Goal: Task Accomplishment & Management: Complete application form

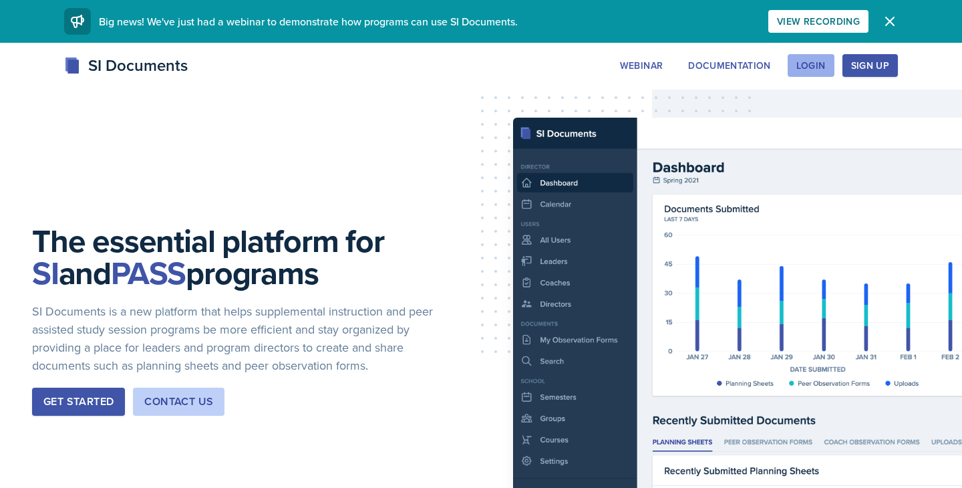
click at [822, 64] on div "Login" at bounding box center [810, 65] width 29 height 11
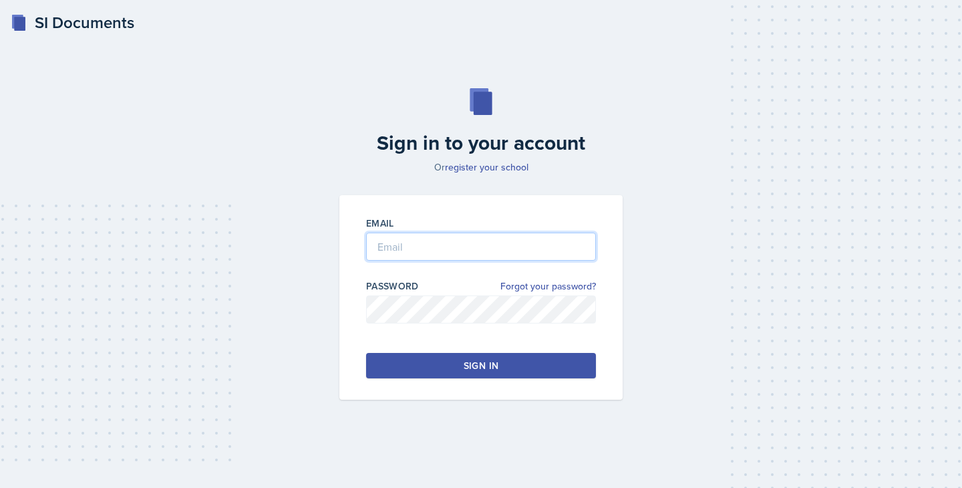
click at [425, 258] on input "email" at bounding box center [481, 246] width 230 height 28
type input "[EMAIL_ADDRESS][DOMAIN_NAME]"
click at [457, 365] on button "Sign in" at bounding box center [481, 365] width 230 height 25
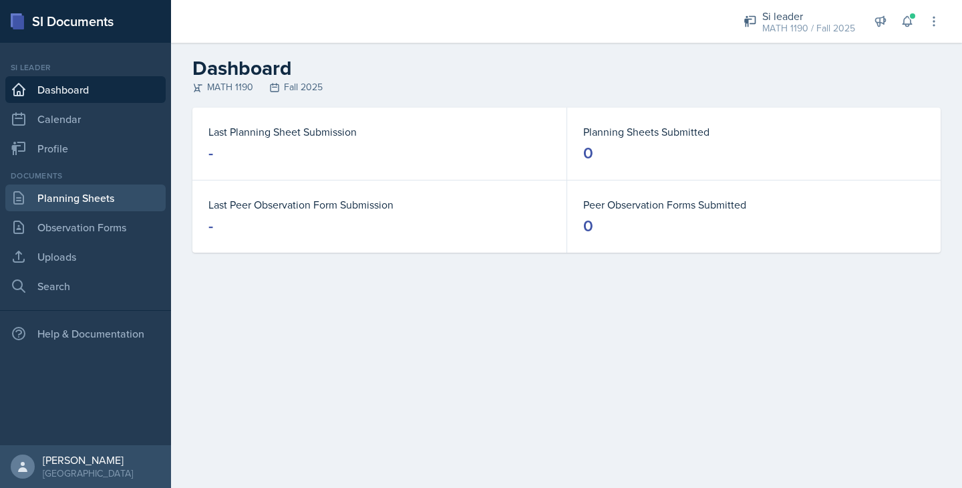
click at [83, 200] on link "Planning Sheets" at bounding box center [85, 197] width 160 height 27
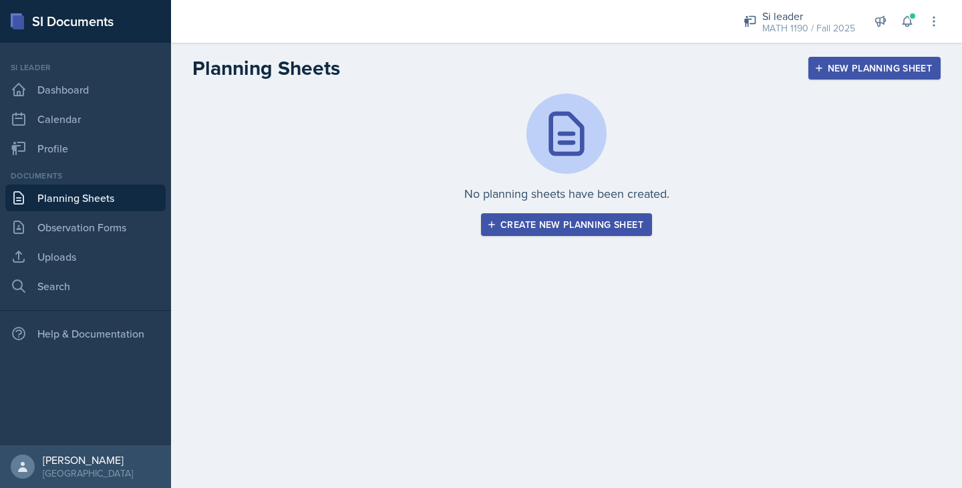
click at [582, 224] on div "Create new planning sheet" at bounding box center [567, 224] width 154 height 11
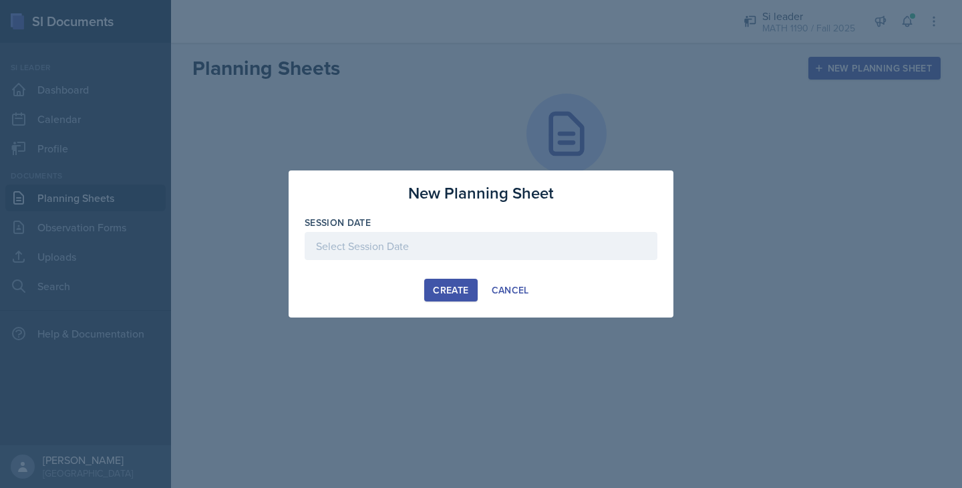
click at [439, 242] on div at bounding box center [481, 246] width 353 height 28
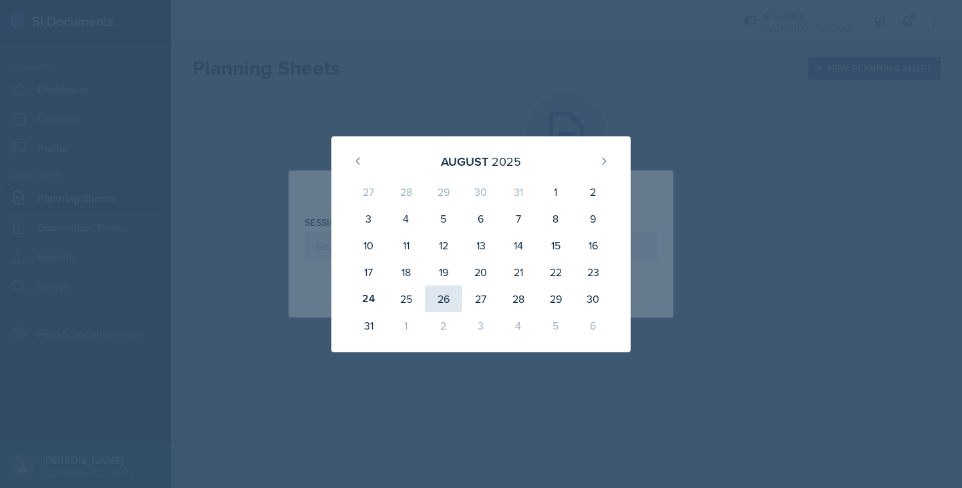
click at [442, 290] on div "26" at bounding box center [443, 298] width 37 height 27
type input "[DATE]"
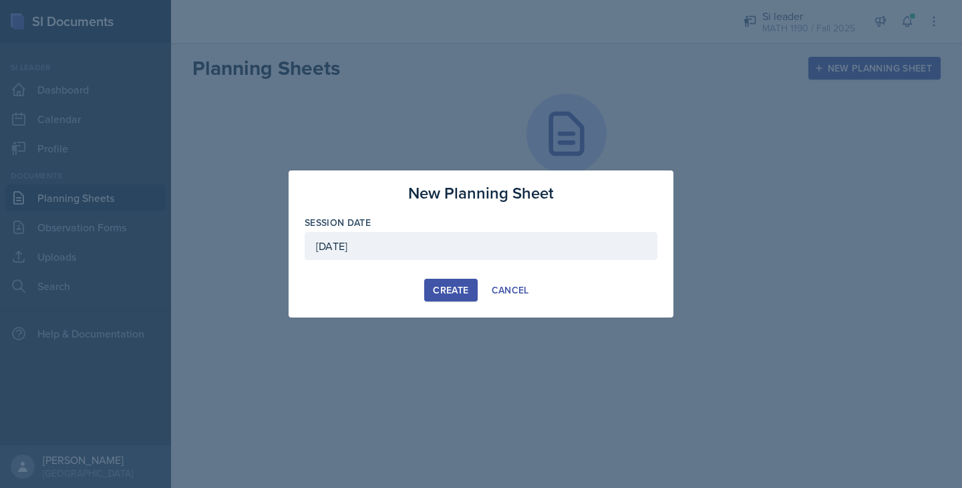
click at [445, 299] on button "Create" at bounding box center [450, 289] width 53 height 23
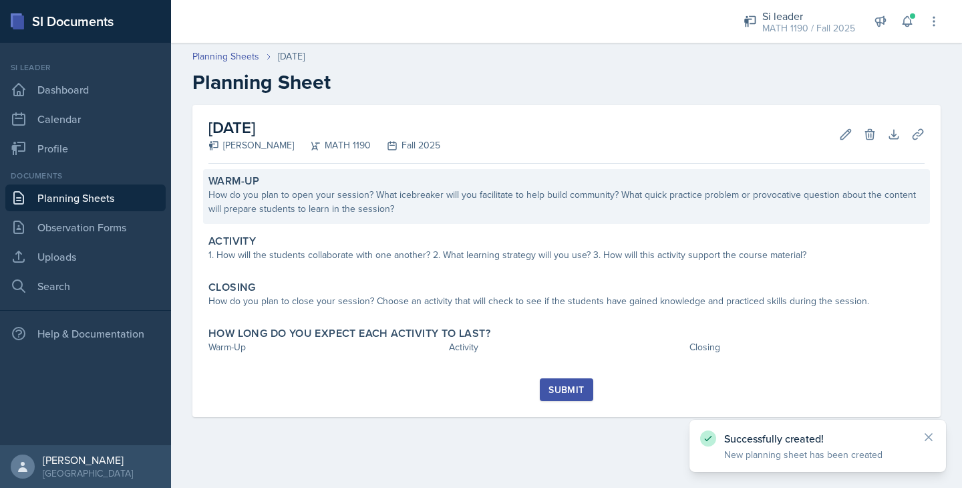
click at [439, 198] on div "How do you plan to open your session? What icebreaker will you facilitate to he…" at bounding box center [566, 202] width 716 height 28
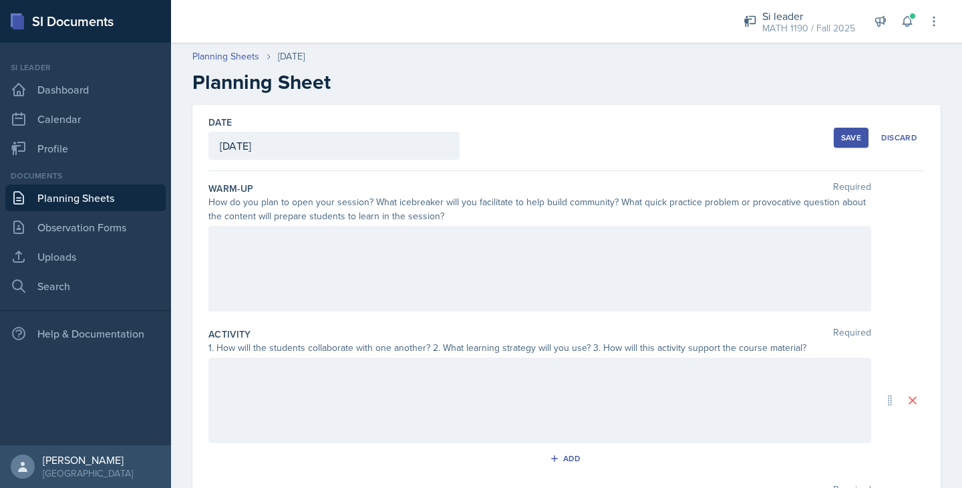
click at [410, 260] on div at bounding box center [539, 268] width 662 height 85
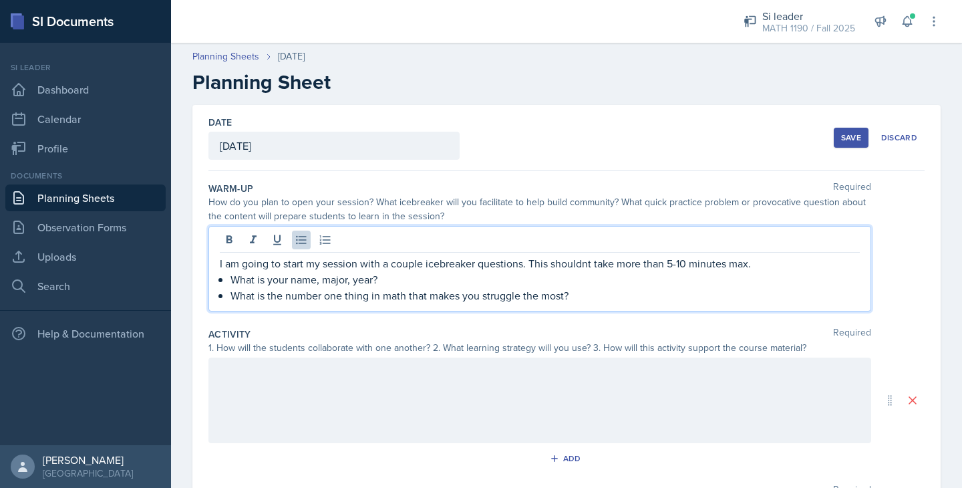
click at [413, 292] on p "What is the number one thing in math that makes you struggle the most?" at bounding box center [544, 295] width 629 height 16
click at [587, 264] on p "I am going to start my session with a couple icebreaker questions. This shouldn…" at bounding box center [540, 263] width 640 height 16
click at [572, 264] on p "I am going to start my session with a couple icebreaker questions. This shouldn…" at bounding box center [540, 263] width 640 height 16
click at [781, 295] on p "What is the number one thing in math, out of all the math classes you have take…" at bounding box center [544, 295] width 629 height 16
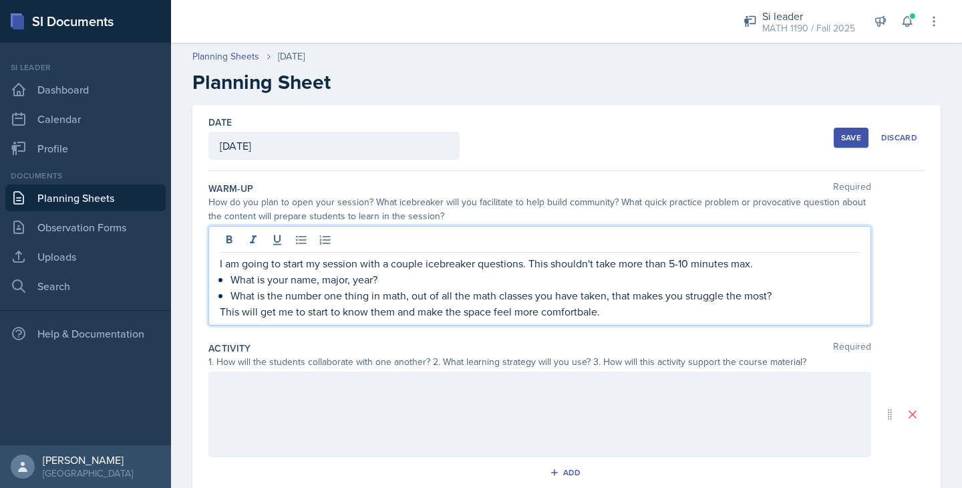
click at [551, 314] on p "This will get me to start to know them and make the space feel more comfortbale." at bounding box center [540, 311] width 640 height 16
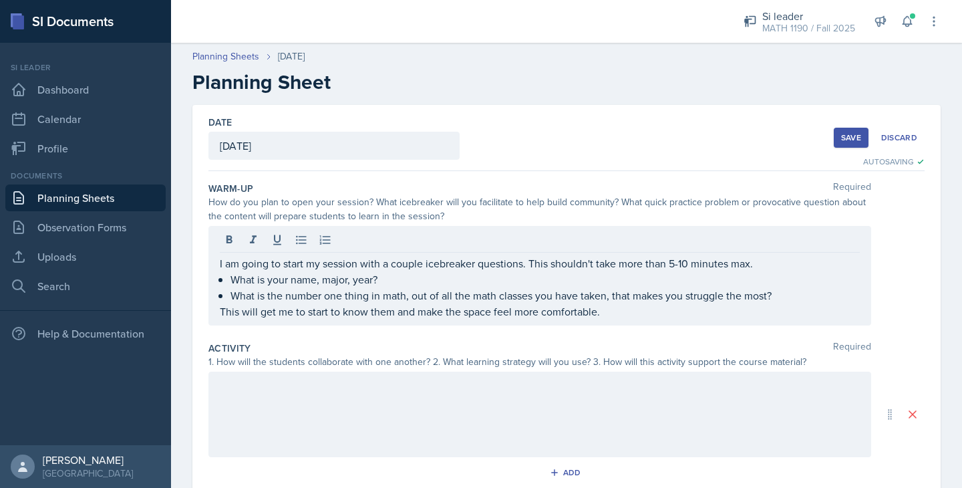
click at [274, 401] on div at bounding box center [539, 413] width 662 height 85
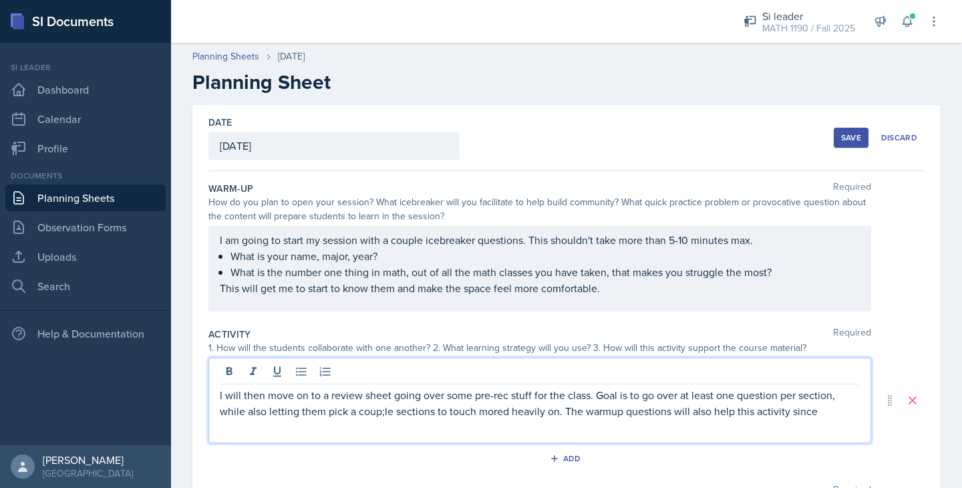
click at [384, 411] on p "I will then move on to a review sheet going over some pre-rec stuff for the cla…" at bounding box center [540, 403] width 640 height 32
click at [832, 410] on p "I will then move on to a review sheet going over some pre-rec stuff for the cla…" at bounding box center [540, 403] width 640 height 32
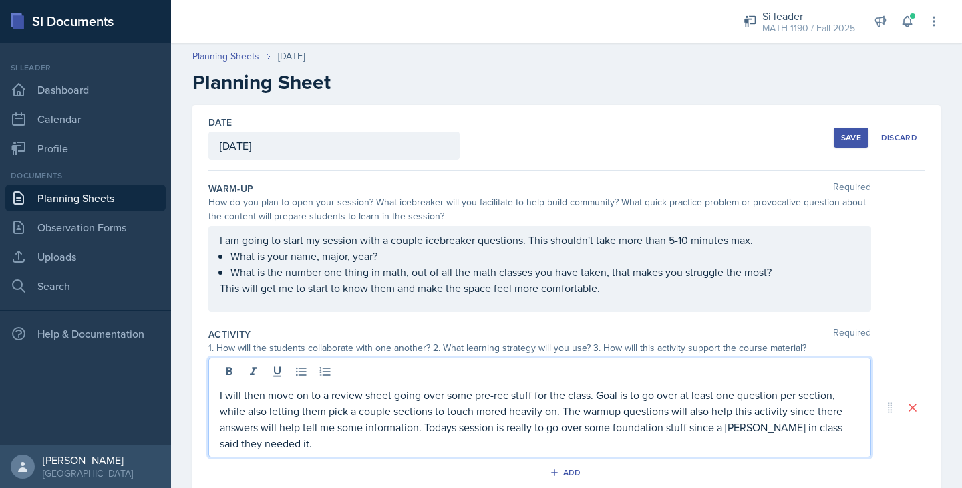
click at [659, 59] on div "Planning Sheets [DATE]" at bounding box center [566, 56] width 748 height 14
click at [733, 401] on p "I will then move on to a review sheet going over some pre-rec stuff for the cla…" at bounding box center [540, 419] width 640 height 64
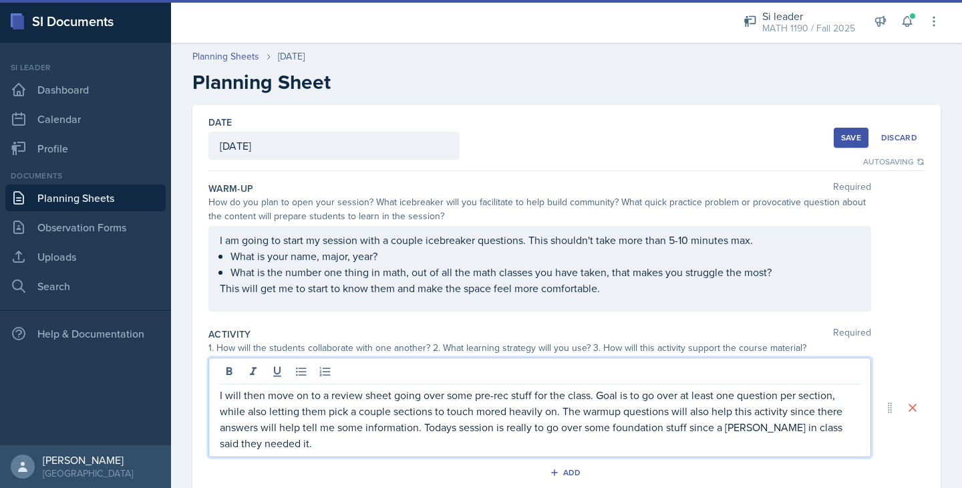
click at [736, 427] on p "I will then move on to a review sheet going over some pre-rec stuff for the cla…" at bounding box center [540, 419] width 640 height 64
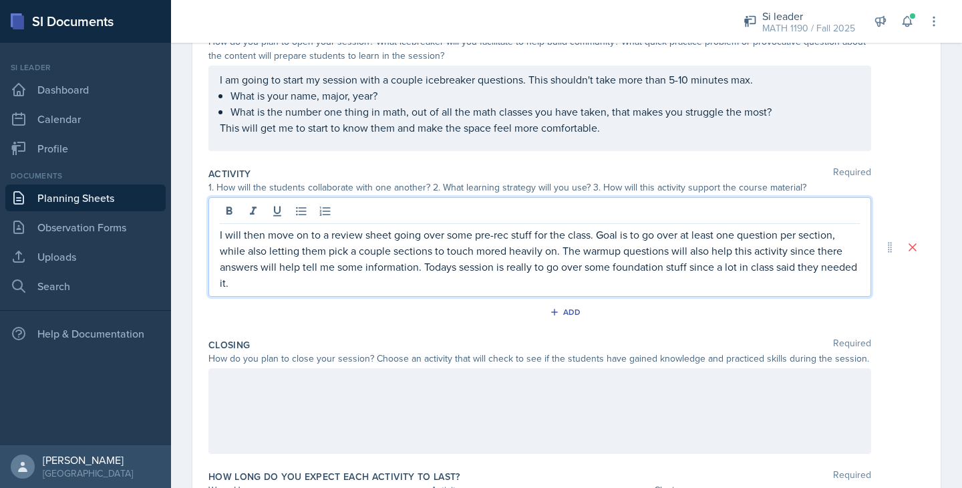
scroll to position [194, 0]
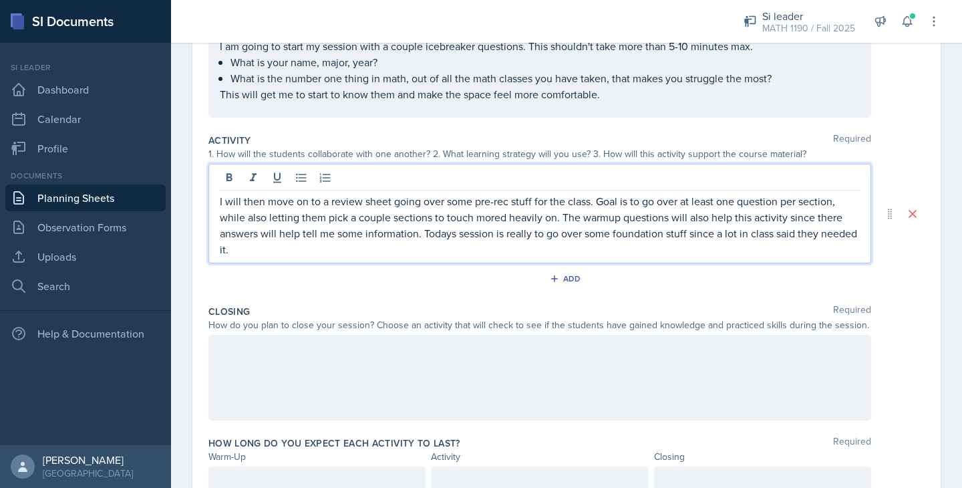
click at [274, 242] on p "I will then move on to a review sheet going over some pre-rec stuff for the cla…" at bounding box center [540, 225] width 640 height 64
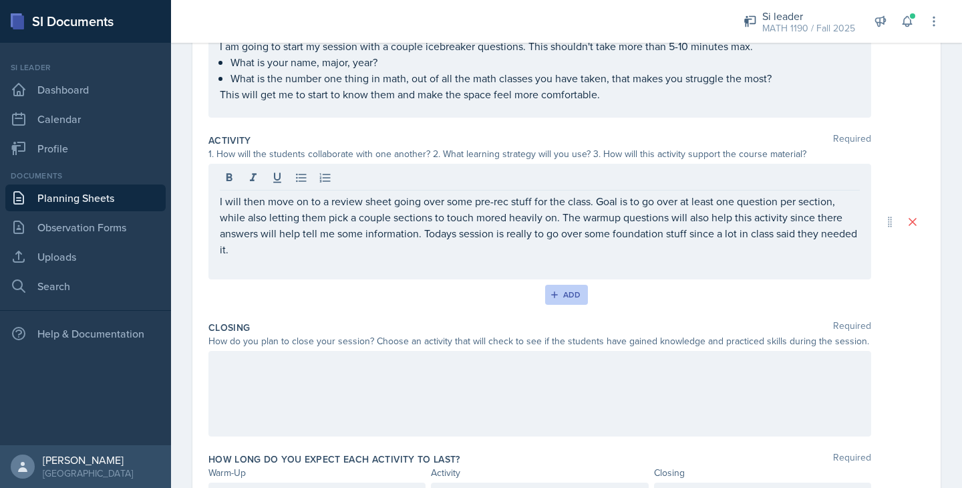
click at [574, 295] on div "Add" at bounding box center [566, 294] width 29 height 11
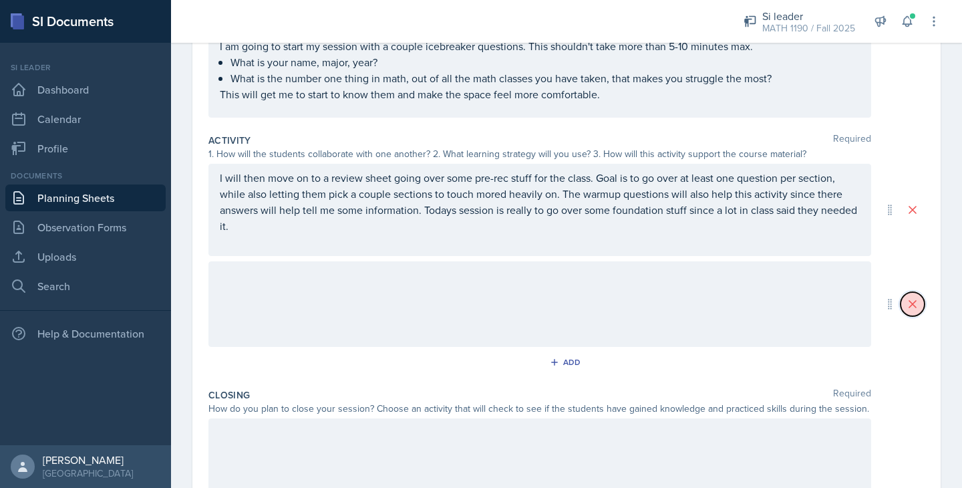
click at [909, 303] on icon at bounding box center [912, 303] width 13 height 13
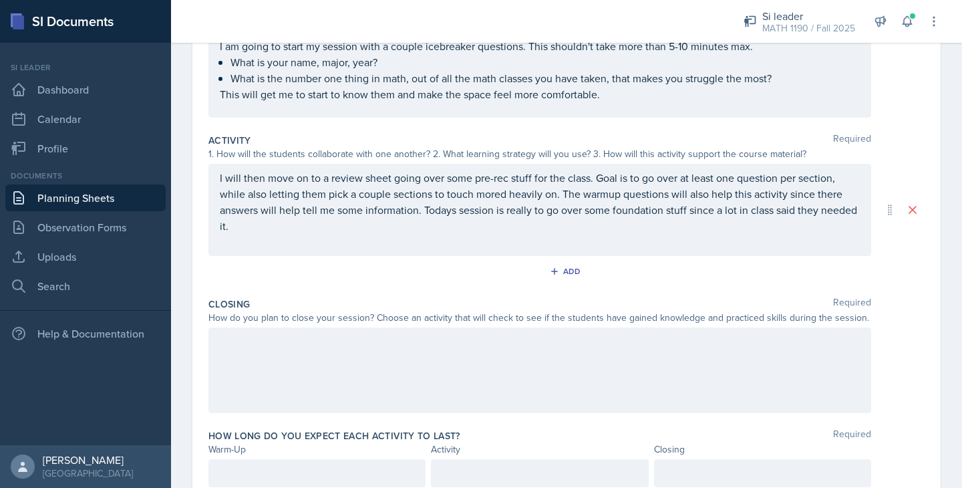
click at [250, 237] on div "I will then move on to a review sheet going over some pre-rec stuff for the cla…" at bounding box center [540, 210] width 640 height 80
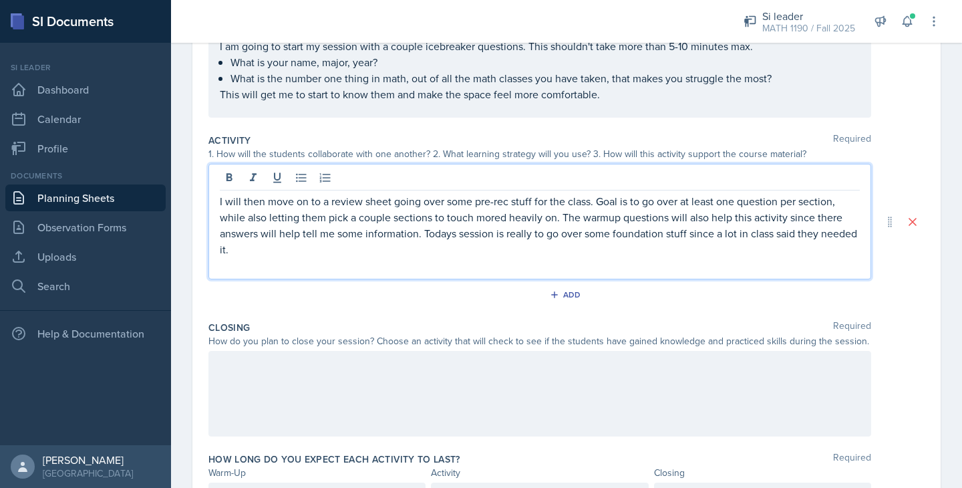
scroll to position [270, 0]
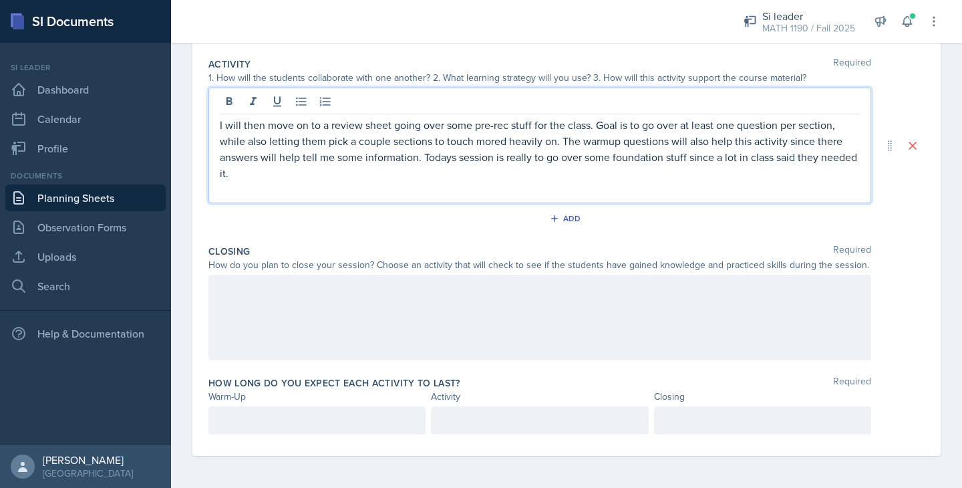
click at [287, 418] on p at bounding box center [317, 420] width 194 height 16
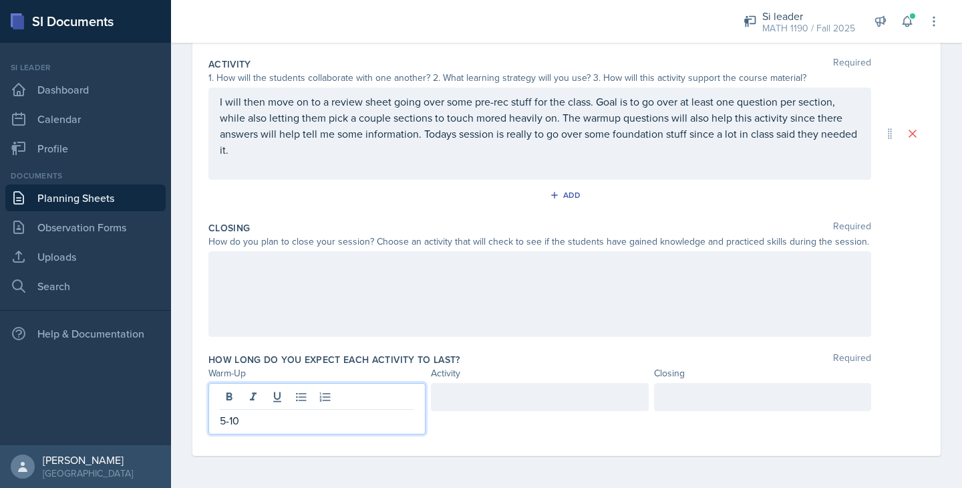
click at [479, 400] on div at bounding box center [539, 397] width 217 height 28
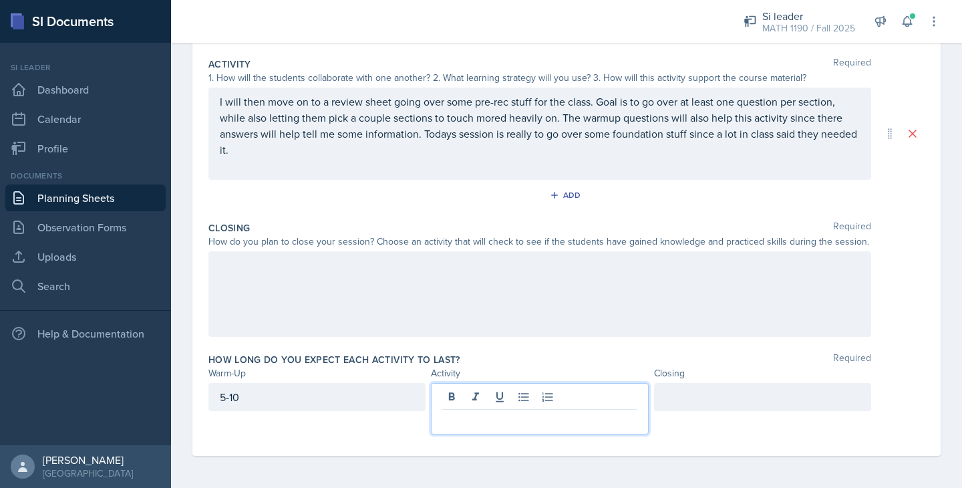
click at [227, 399] on div "5-10" at bounding box center [316, 397] width 217 height 28
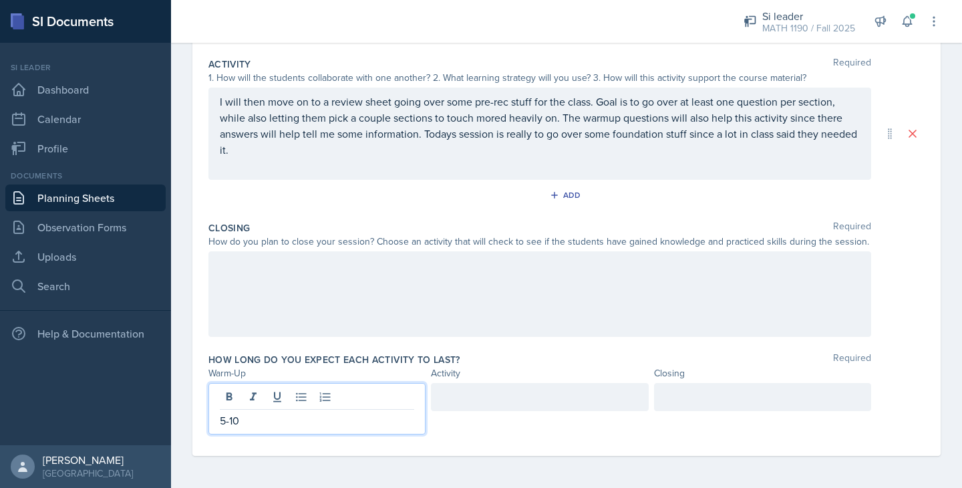
click at [485, 397] on div at bounding box center [539, 397] width 217 height 28
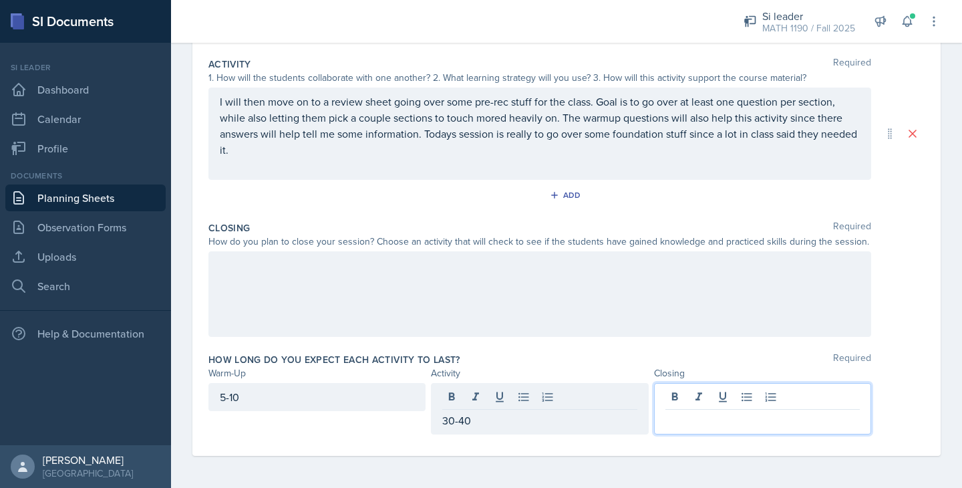
click at [688, 399] on div at bounding box center [762, 408] width 217 height 51
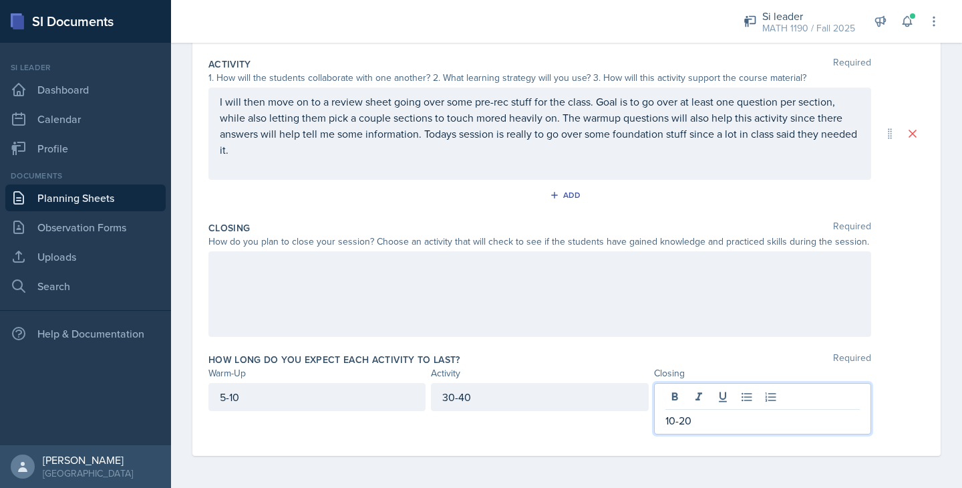
click at [468, 286] on div at bounding box center [539, 293] width 662 height 85
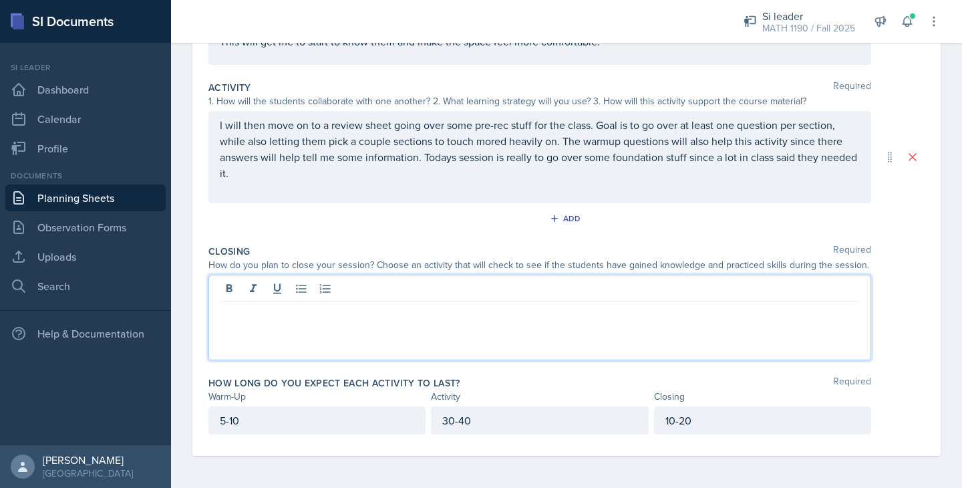
scroll to position [246, 0]
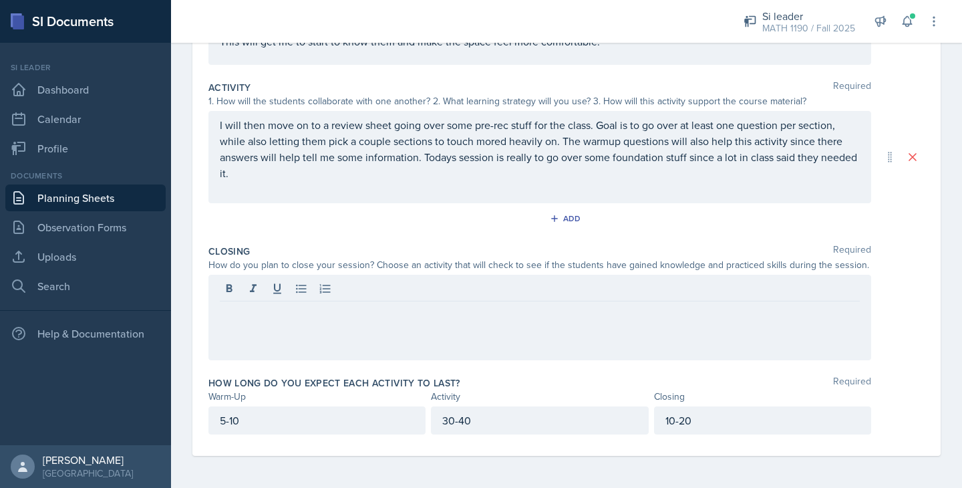
click at [263, 323] on div at bounding box center [539, 316] width 662 height 85
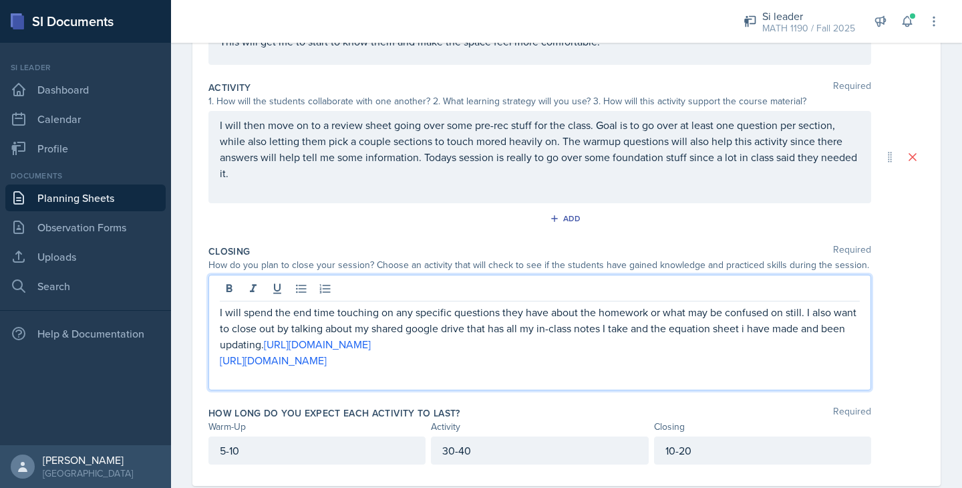
click at [650, 312] on p "I will spend the end time touching on any specific questions they have about th…" at bounding box center [540, 328] width 640 height 48
click at [781, 313] on p "I will spend the end time touching on any specific questions they have about th…" at bounding box center [540, 328] width 640 height 48
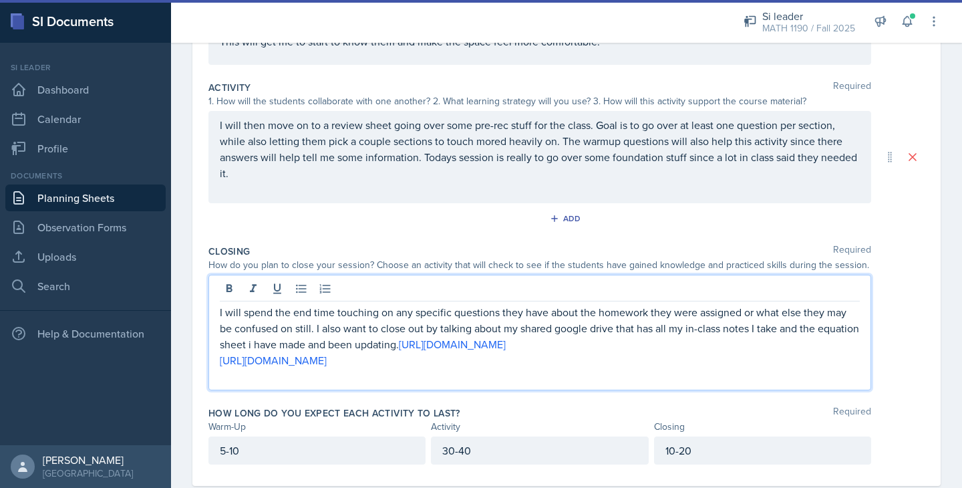
click at [548, 366] on p "[URL][DOMAIN_NAME]" at bounding box center [540, 360] width 640 height 16
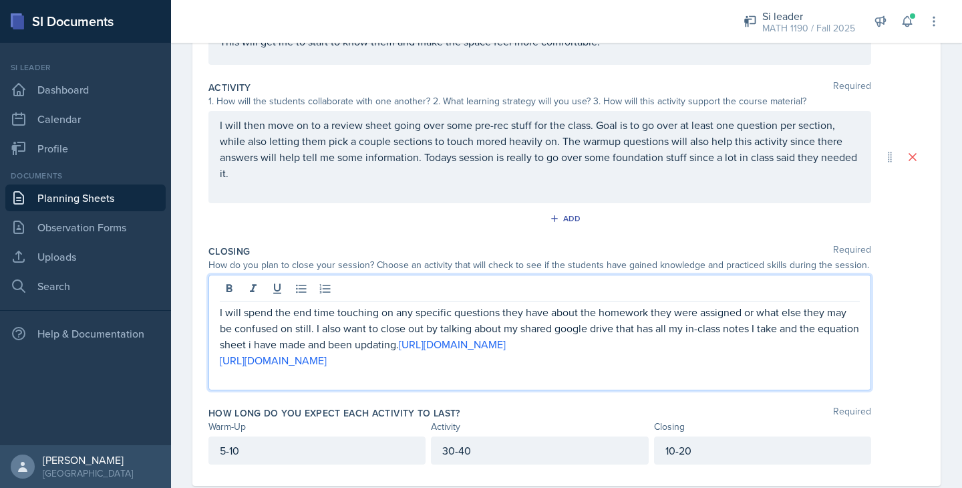
drag, startPoint x: 542, startPoint y: 363, endPoint x: 160, endPoint y: 362, distance: 382.0
click at [160, 362] on div "SI Documents Si leader Dashboard Calendar Profile Documents Planning Sheets Obs…" at bounding box center [481, 244] width 962 height 488
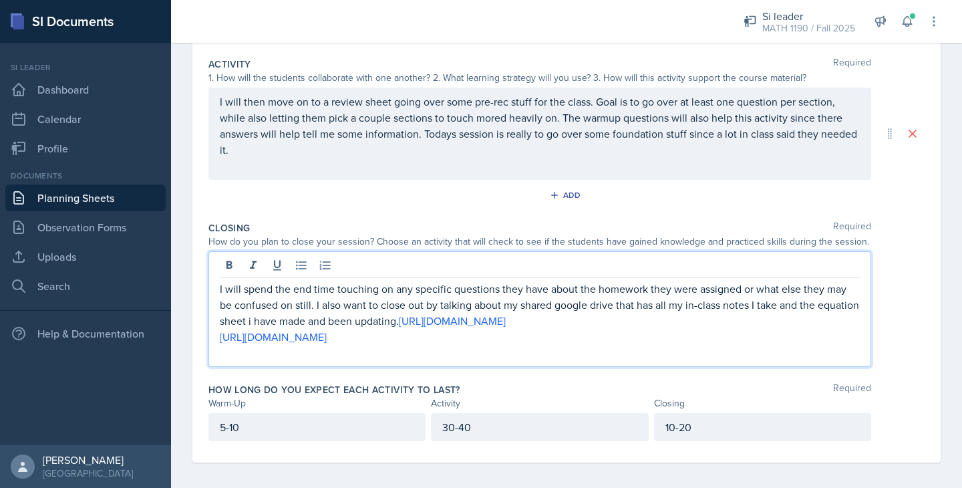
click at [404, 158] on p "I will then move on to a review sheet going over some pre-rec stuff for the cla…" at bounding box center [540, 125] width 640 height 64
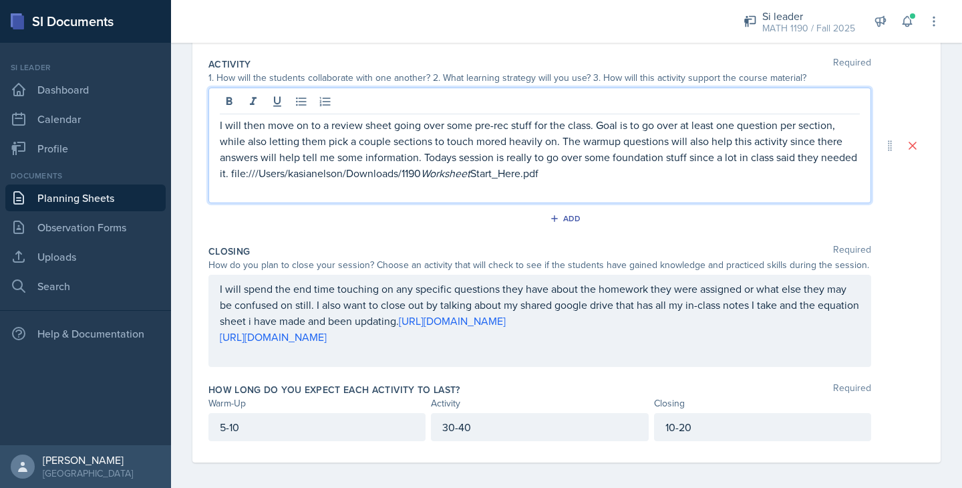
click at [511, 200] on div "I will then move on to a review sheet going over some pre-rec stuff for the cla…" at bounding box center [539, 145] width 662 height 116
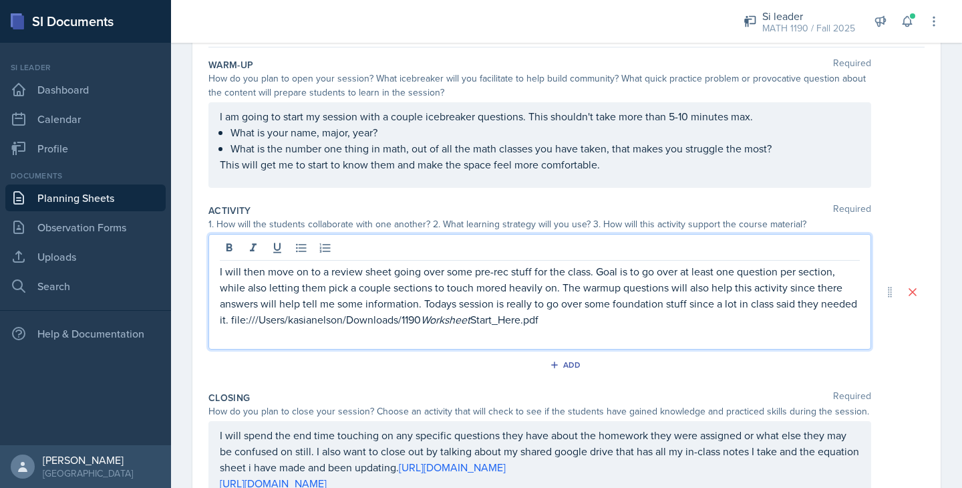
scroll to position [215, 0]
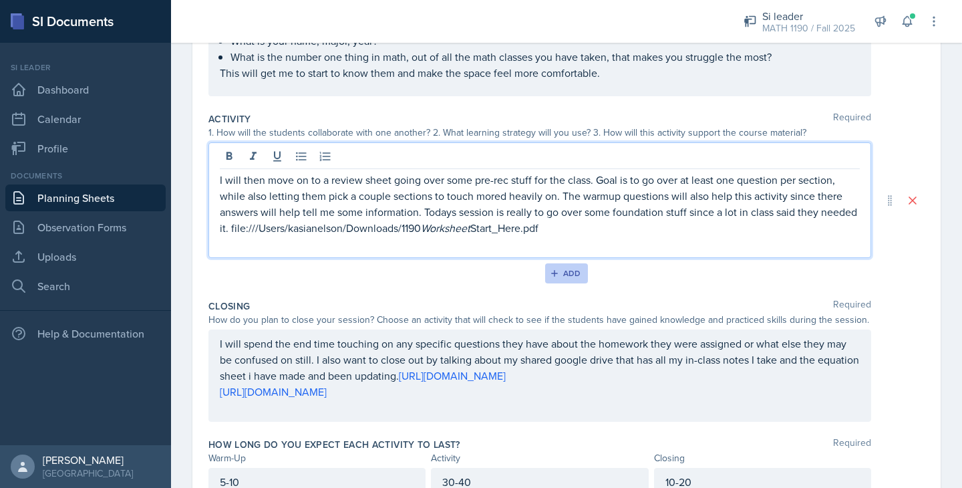
click at [572, 274] on div "Add" at bounding box center [566, 273] width 29 height 11
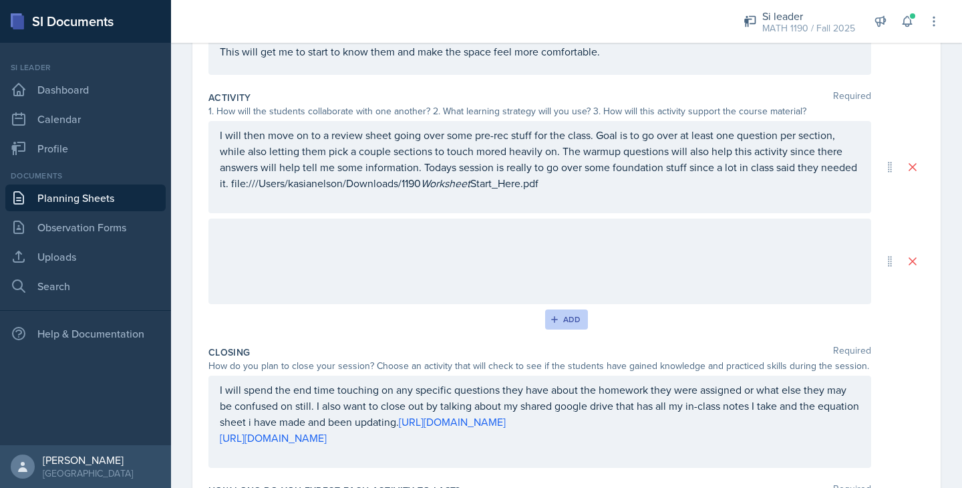
click at [572, 274] on div at bounding box center [539, 260] width 662 height 85
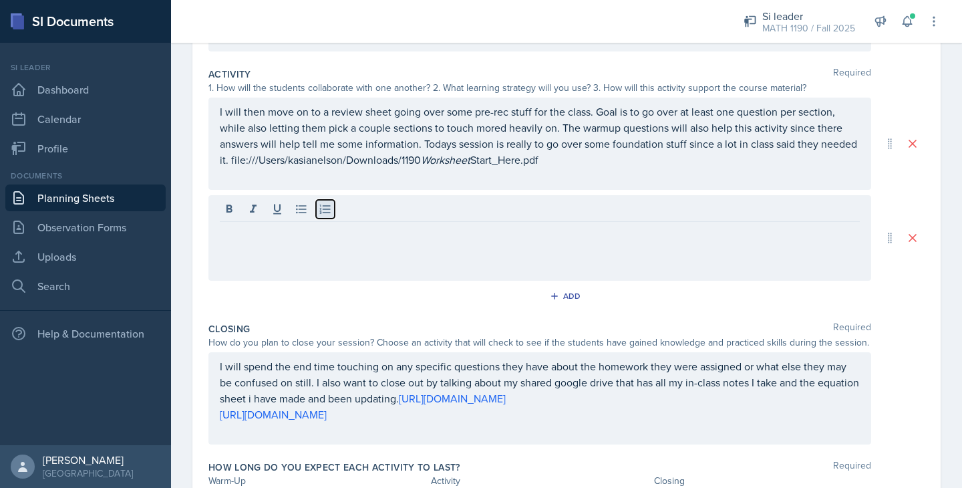
click at [323, 206] on icon at bounding box center [325, 208] width 13 height 13
click at [305, 206] on icon at bounding box center [301, 208] width 13 height 13
click at [272, 213] on icon at bounding box center [276, 208] width 13 height 13
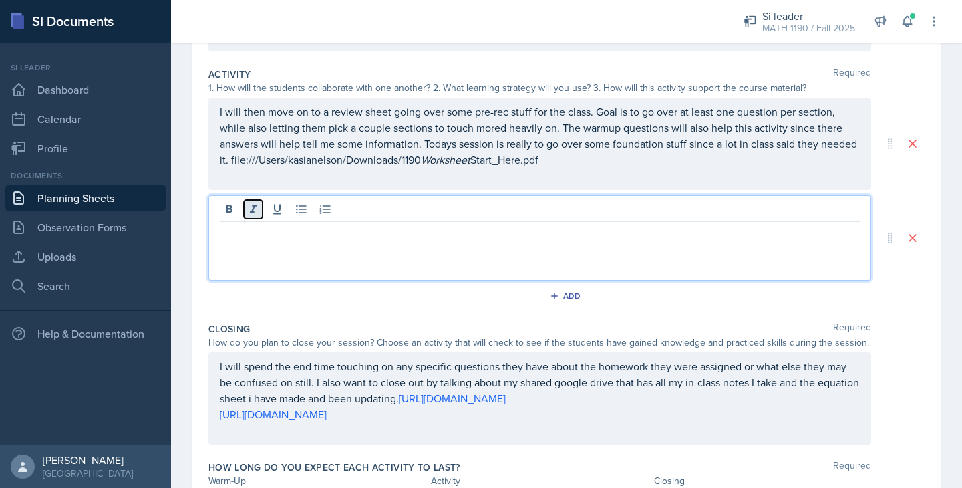
click at [249, 213] on icon at bounding box center [252, 208] width 13 height 13
click at [230, 209] on icon at bounding box center [229, 208] width 6 height 8
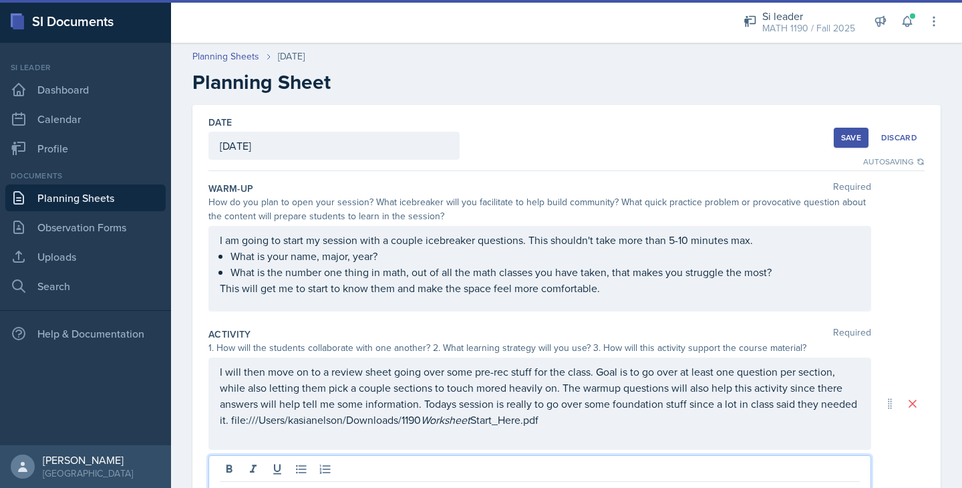
scroll to position [344, 0]
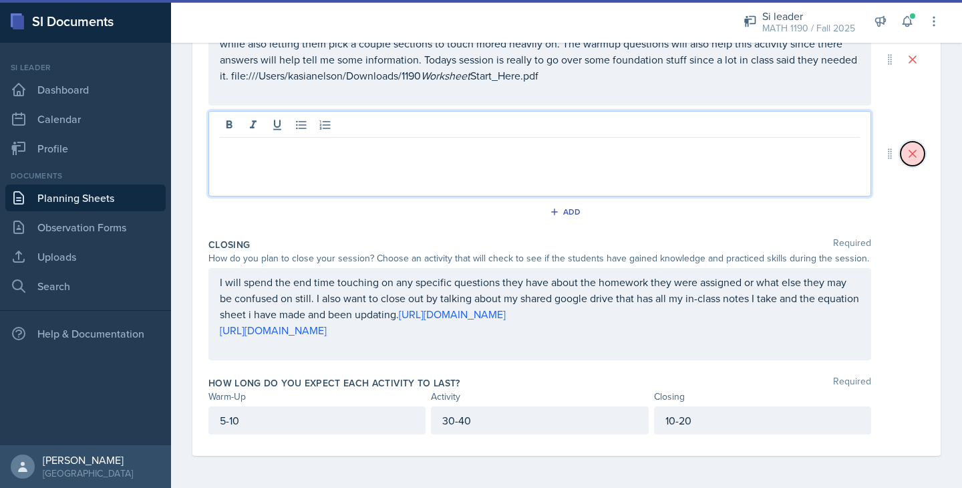
click at [914, 148] on icon at bounding box center [912, 153] width 13 height 13
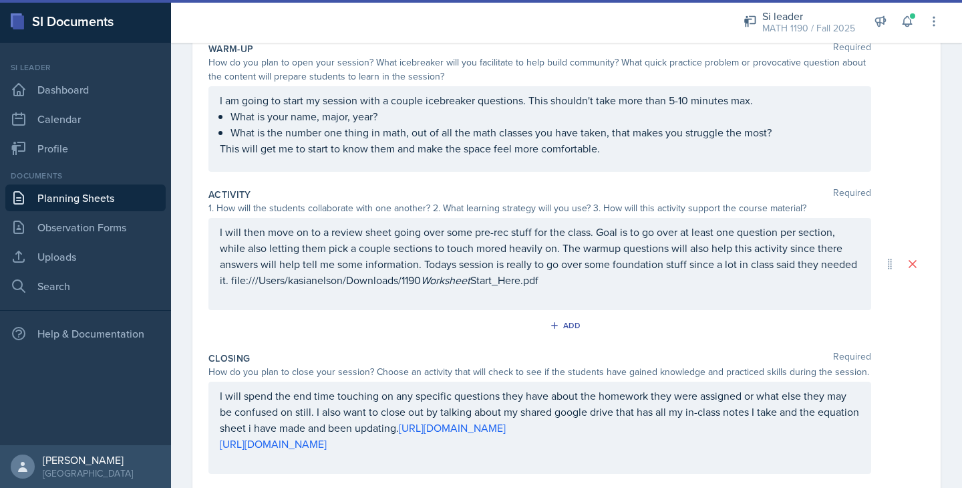
scroll to position [0, 0]
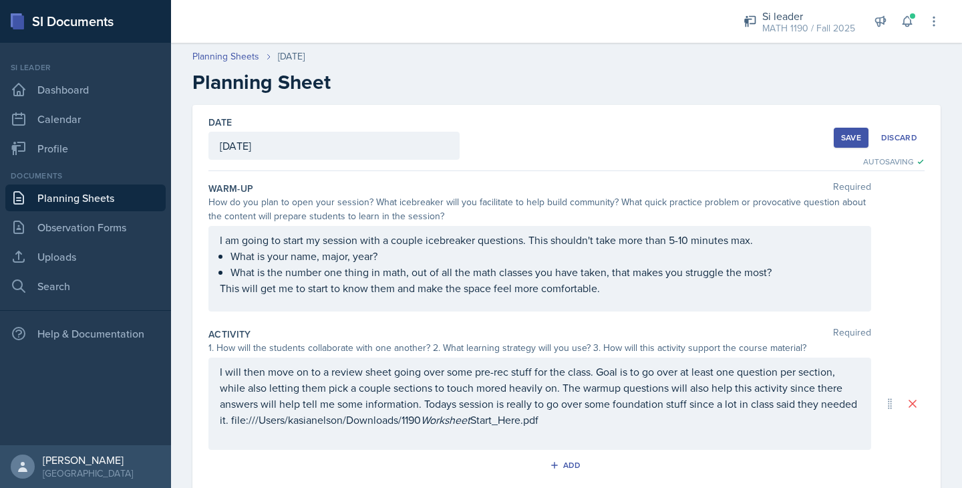
click at [846, 134] on div "Save" at bounding box center [851, 137] width 20 height 11
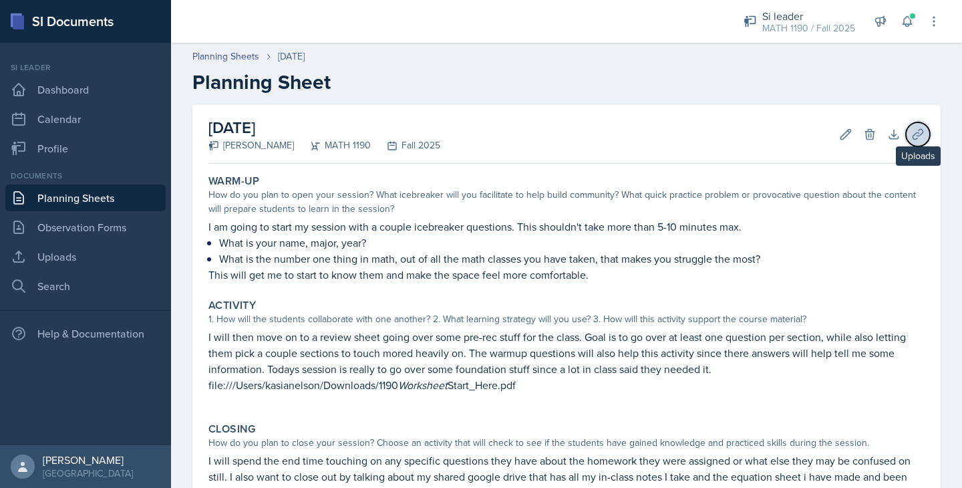
click at [913, 136] on icon at bounding box center [917, 134] width 10 height 10
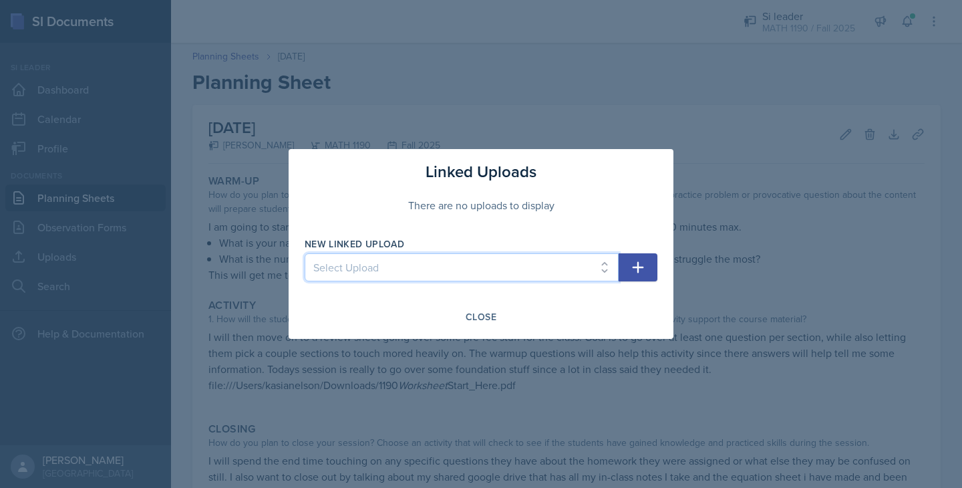
click at [379, 274] on select "Select Upload" at bounding box center [462, 267] width 314 height 28
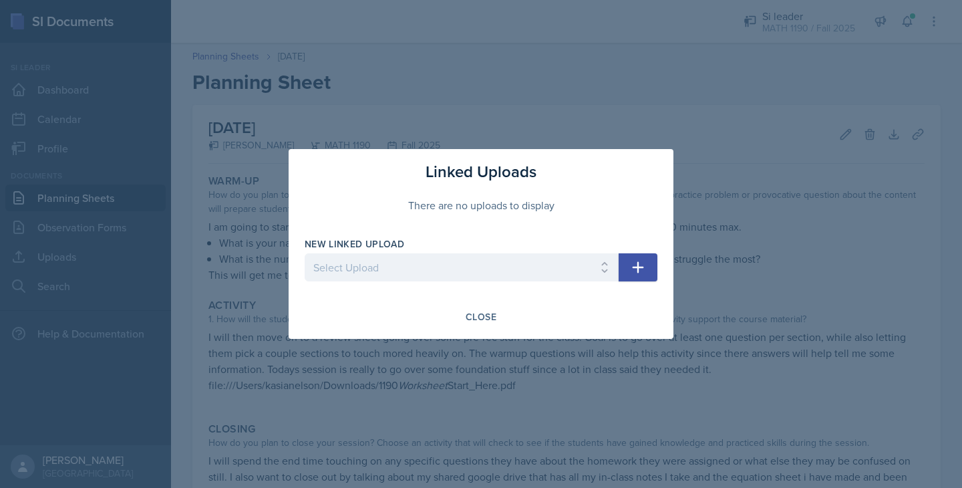
click at [637, 262] on icon "button" at bounding box center [637, 267] width 11 height 11
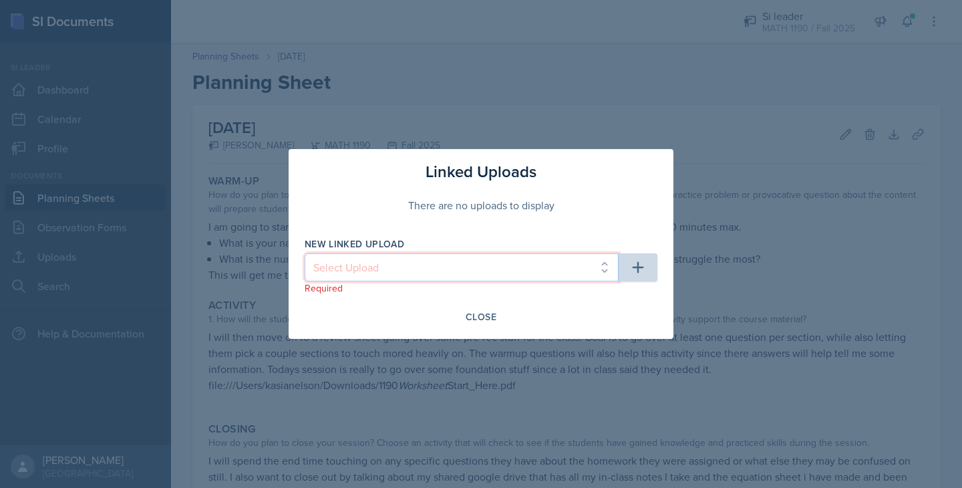
click at [593, 266] on select "Select Upload" at bounding box center [462, 267] width 314 height 28
click at [425, 276] on select "Select Upload" at bounding box center [462, 267] width 314 height 28
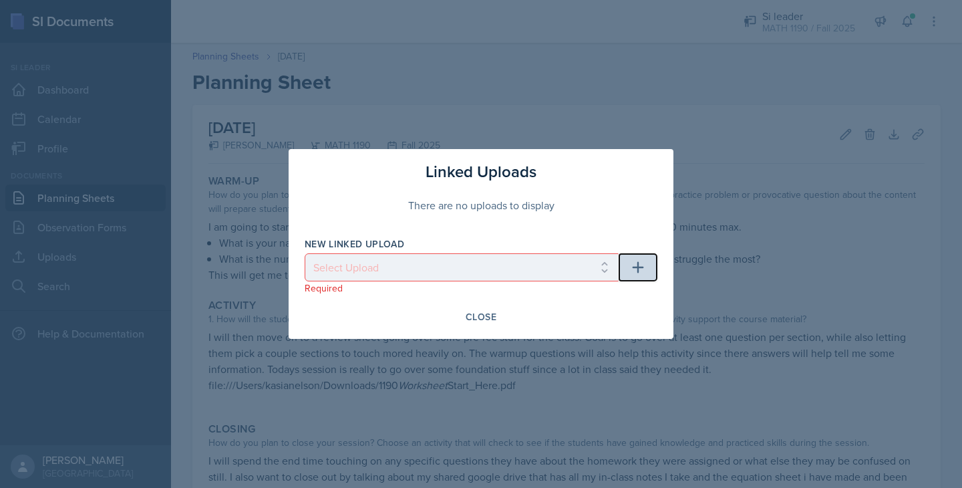
click at [641, 262] on icon "button" at bounding box center [638, 267] width 16 height 16
click at [482, 316] on div "Close" at bounding box center [480, 316] width 31 height 11
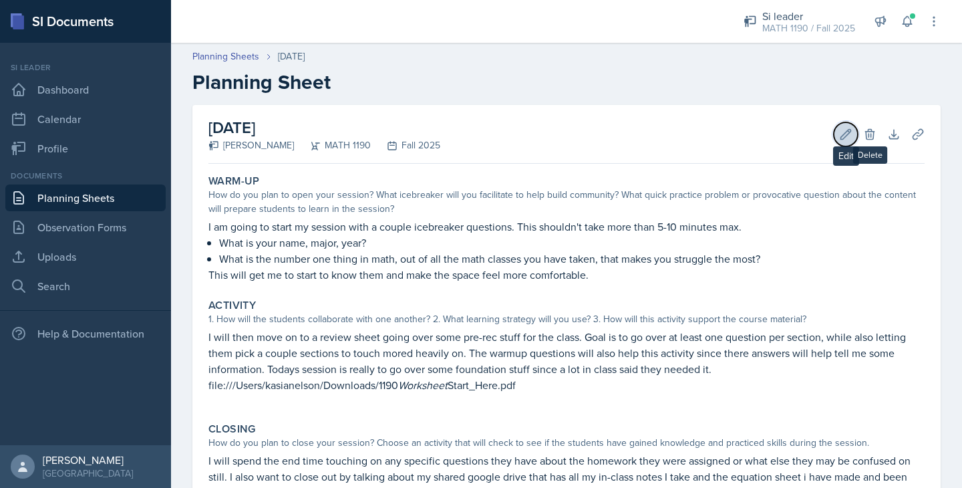
click at [838, 135] on button "Edit" at bounding box center [845, 134] width 24 height 24
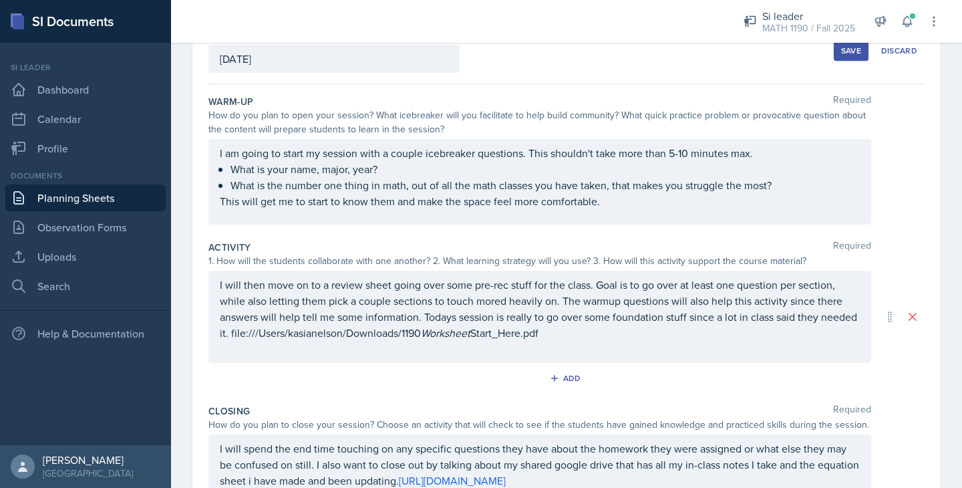
scroll to position [253, 0]
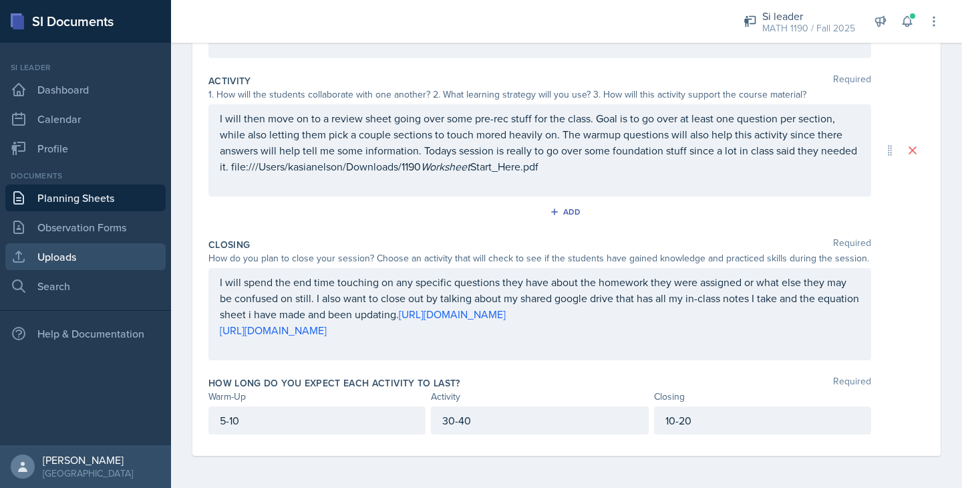
click at [40, 258] on link "Uploads" at bounding box center [85, 256] width 160 height 27
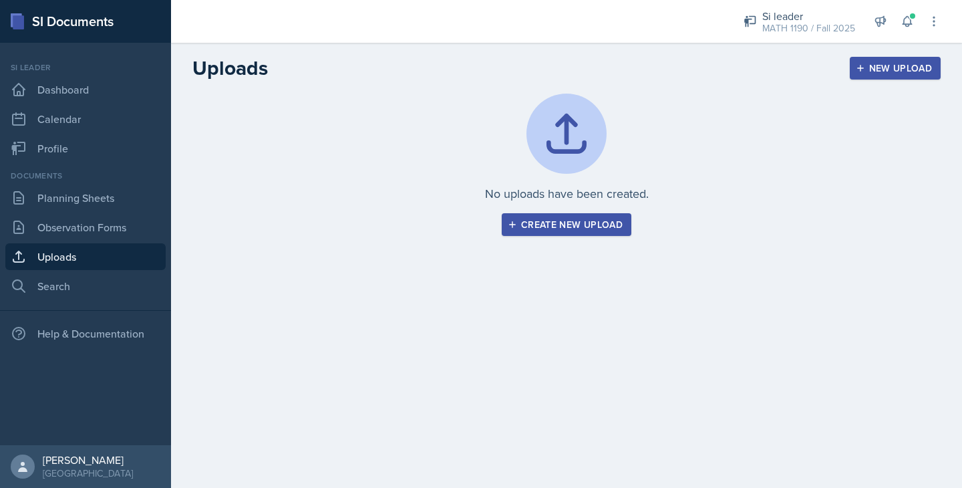
click at [613, 226] on div "Create new upload" at bounding box center [566, 224] width 112 height 11
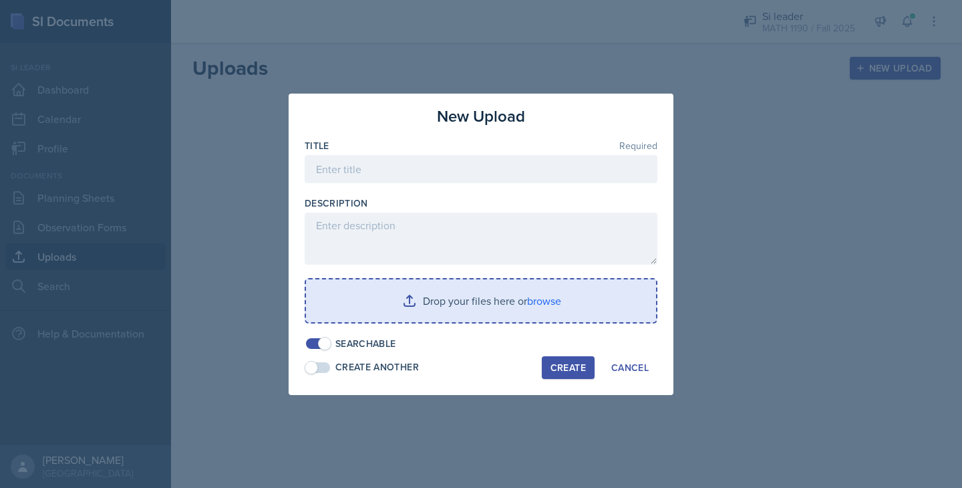
click at [486, 305] on input "file" at bounding box center [481, 300] width 350 height 43
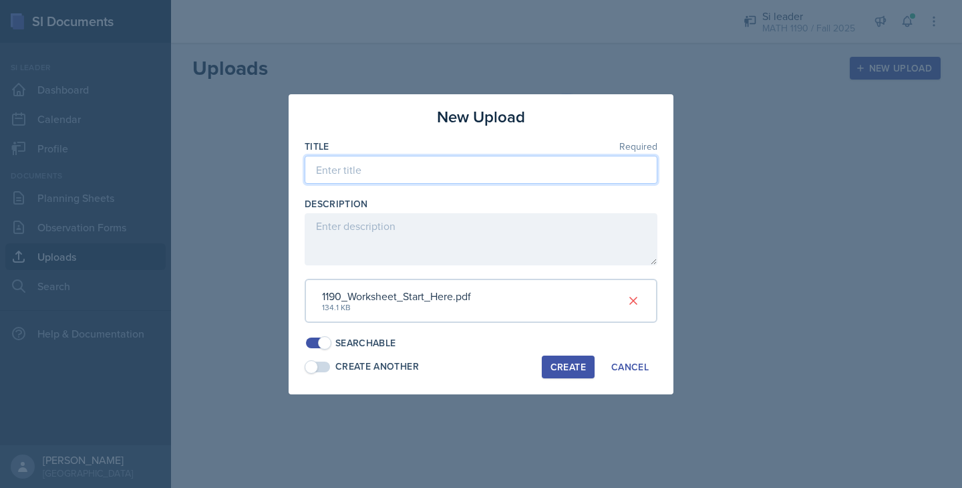
click at [401, 168] on input at bounding box center [481, 170] width 353 height 28
click at [569, 365] on div "Create" at bounding box center [567, 366] width 35 height 11
click at [562, 363] on div "Create" at bounding box center [567, 366] width 35 height 11
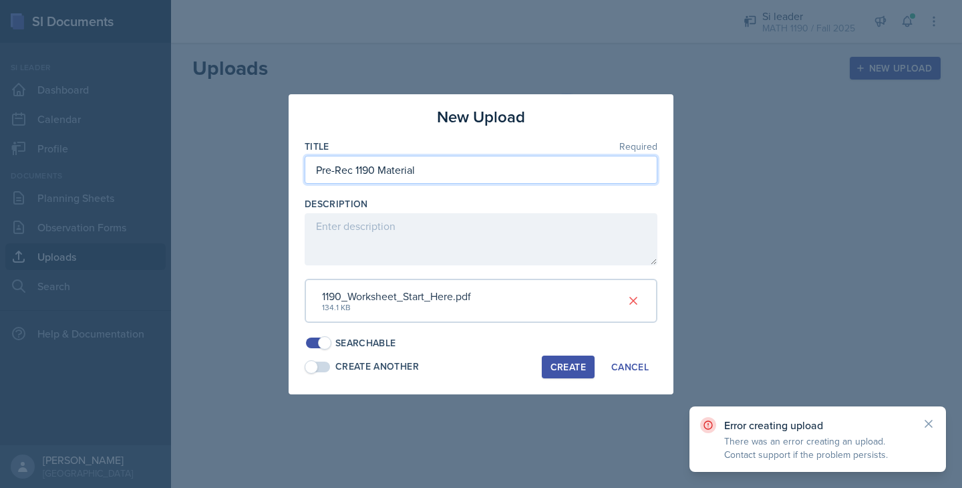
click at [339, 168] on input "Pre-Rec 1190 Material" at bounding box center [481, 170] width 353 height 28
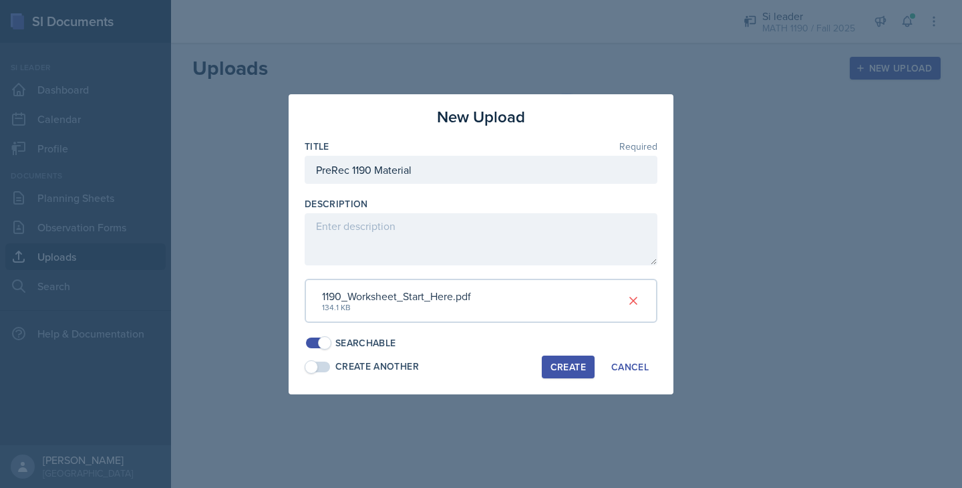
click at [560, 359] on button "Create" at bounding box center [568, 366] width 53 height 23
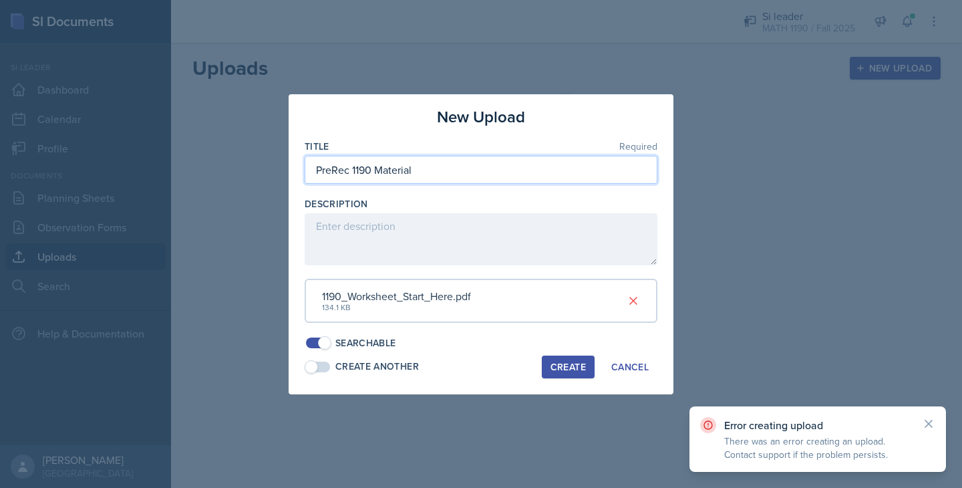
drag, startPoint x: 353, startPoint y: 168, endPoint x: 258, endPoint y: 167, distance: 94.8
click at [258, 167] on div "New Upload Title Required PreRec 1190 Material Description 1190_Worksheet_Start…" at bounding box center [481, 244] width 962 height 488
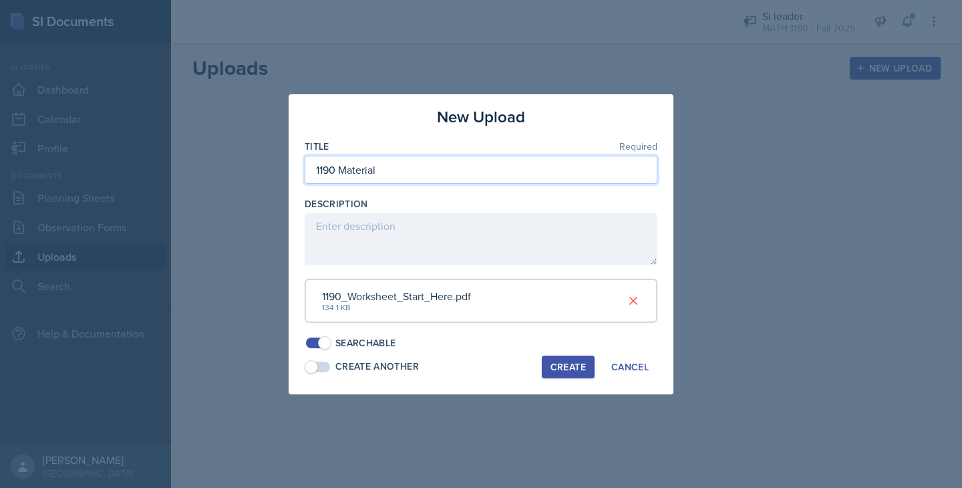
click at [341, 168] on input "1190 Material" at bounding box center [481, 170] width 353 height 28
type input "1190 Material"
click at [579, 368] on div "Create" at bounding box center [567, 366] width 35 height 11
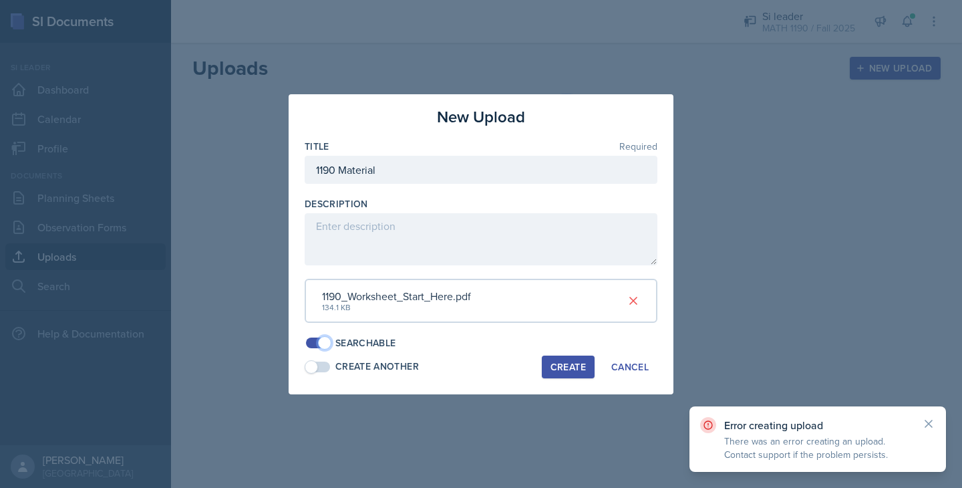
click at [311, 341] on span at bounding box center [318, 342] width 24 height 11
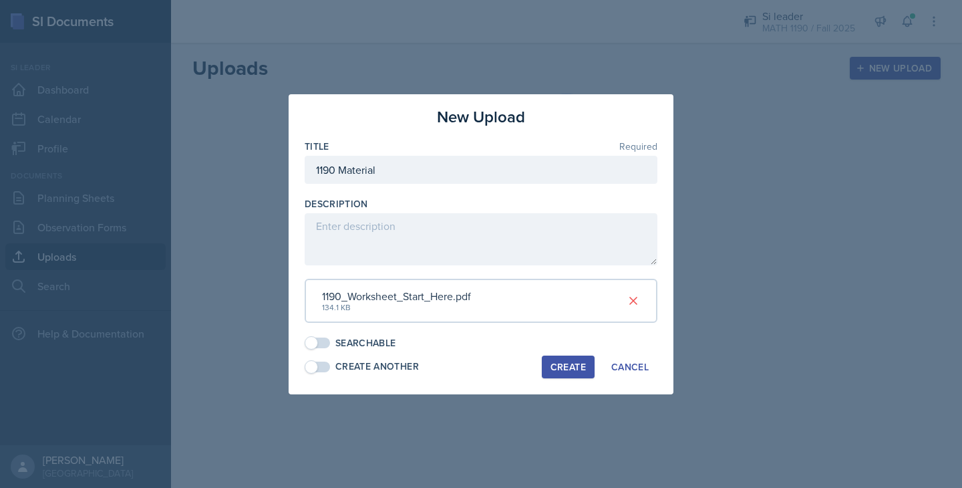
click at [564, 359] on button "Create" at bounding box center [568, 366] width 53 height 23
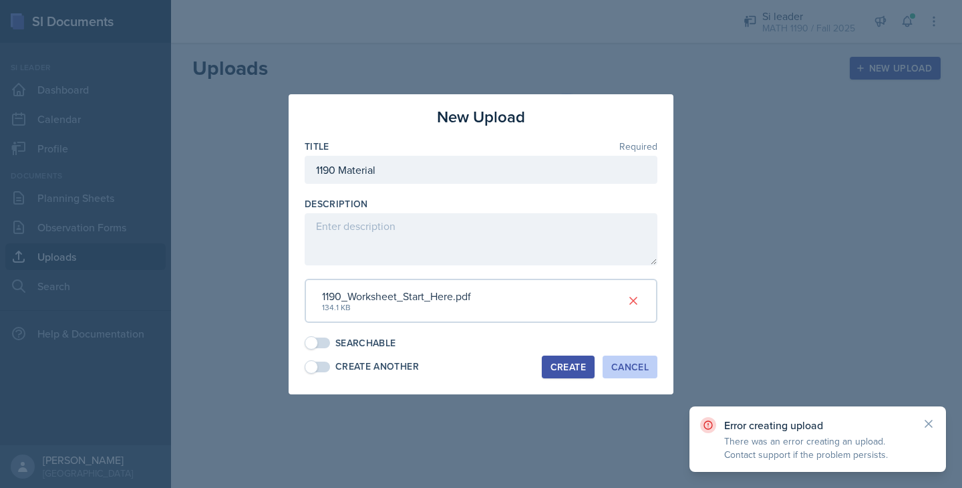
click at [639, 359] on button "Cancel" at bounding box center [629, 366] width 55 height 23
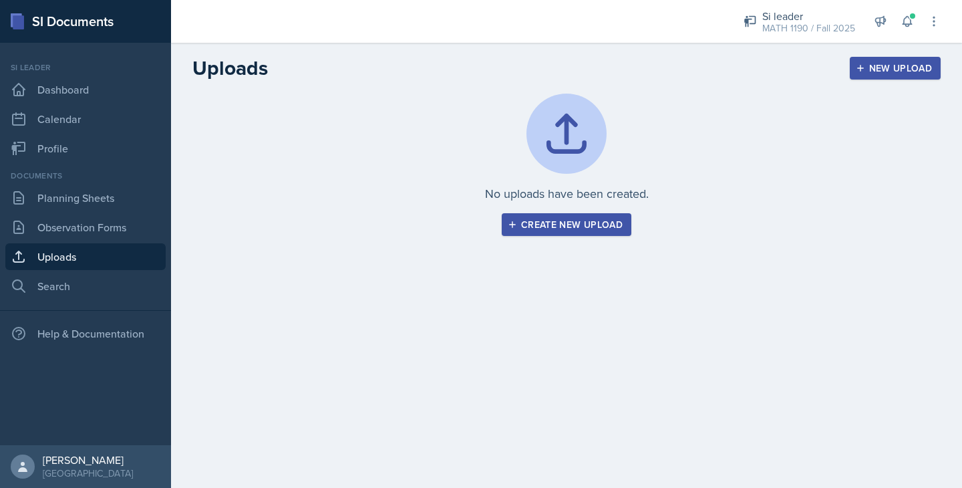
click at [873, 75] on button "New Upload" at bounding box center [894, 68] width 91 height 23
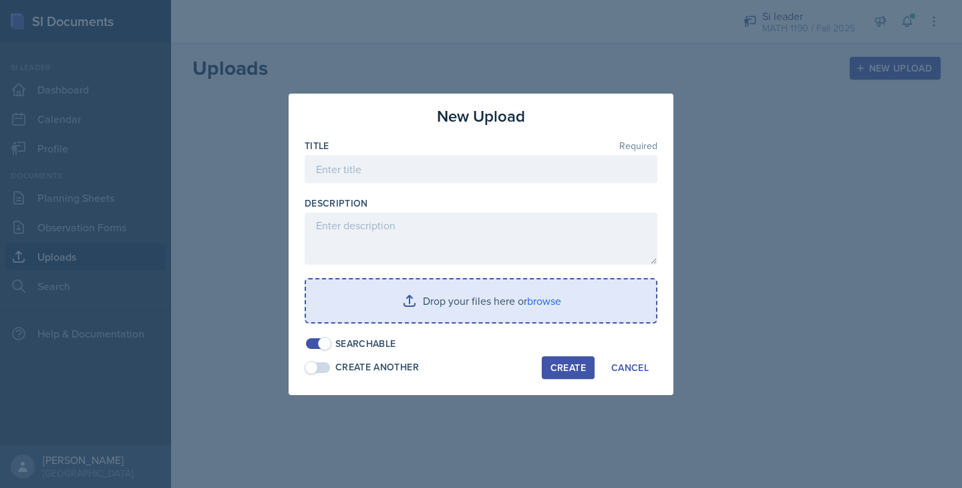
click at [544, 301] on input "file" at bounding box center [481, 300] width 350 height 43
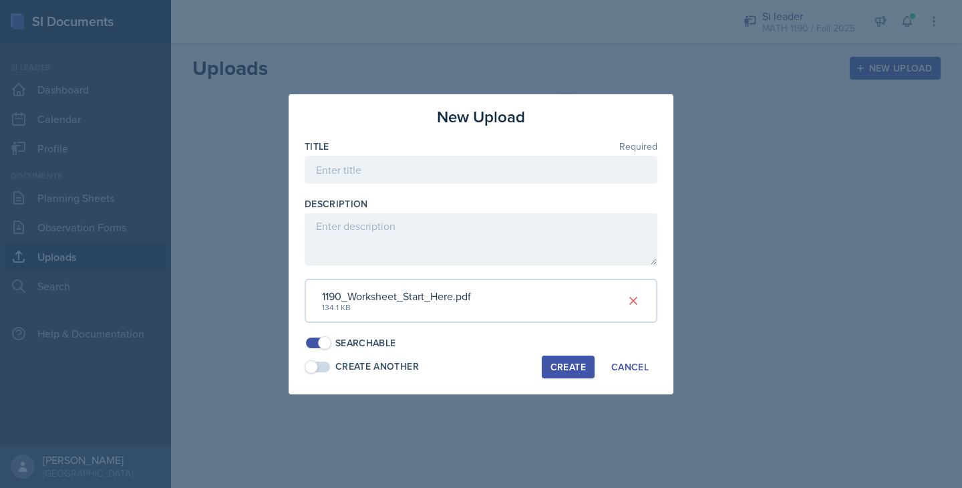
click at [573, 366] on div "Create" at bounding box center [567, 366] width 35 height 11
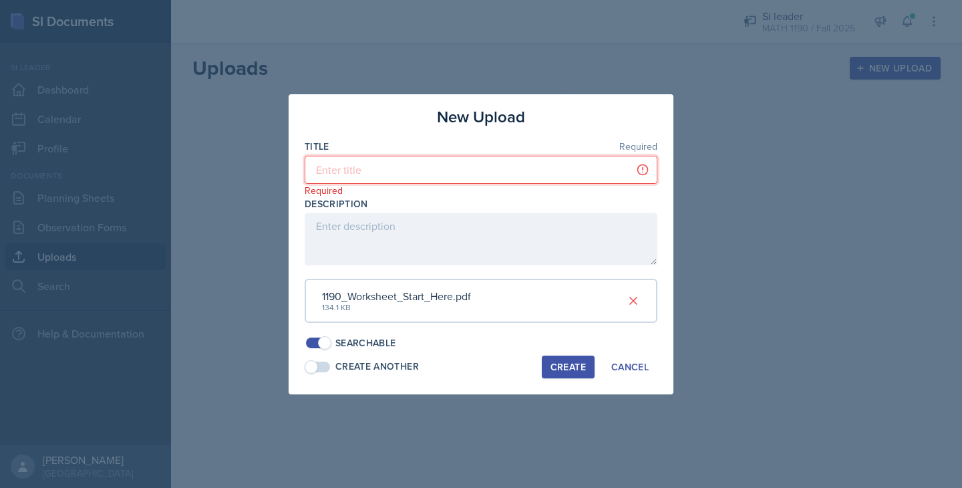
click at [456, 160] on input at bounding box center [481, 170] width 353 height 28
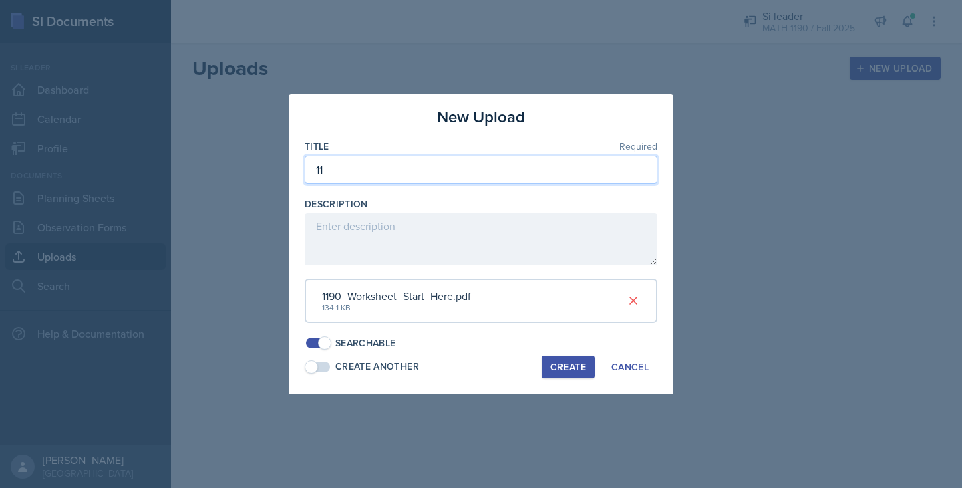
type input "1"
type input "PRE1190"
click at [574, 369] on div "Create" at bounding box center [567, 366] width 35 height 11
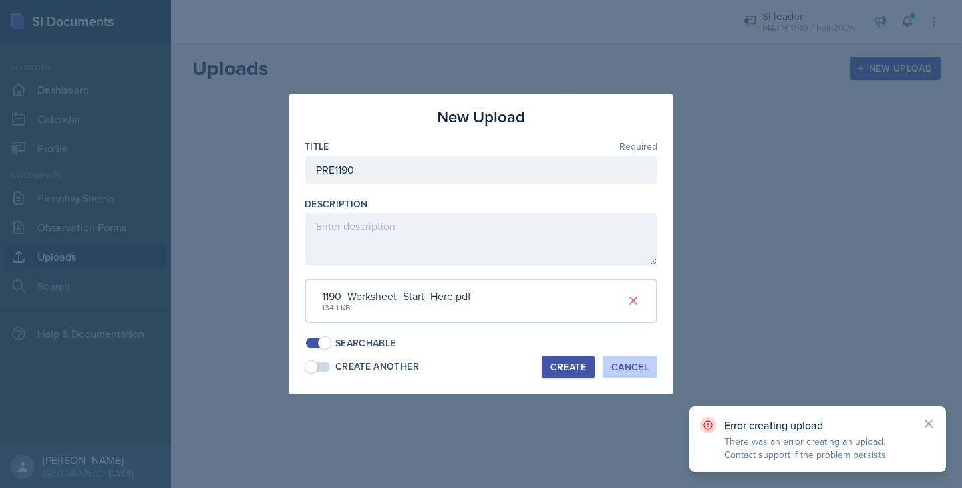
click at [622, 374] on button "Cancel" at bounding box center [629, 366] width 55 height 23
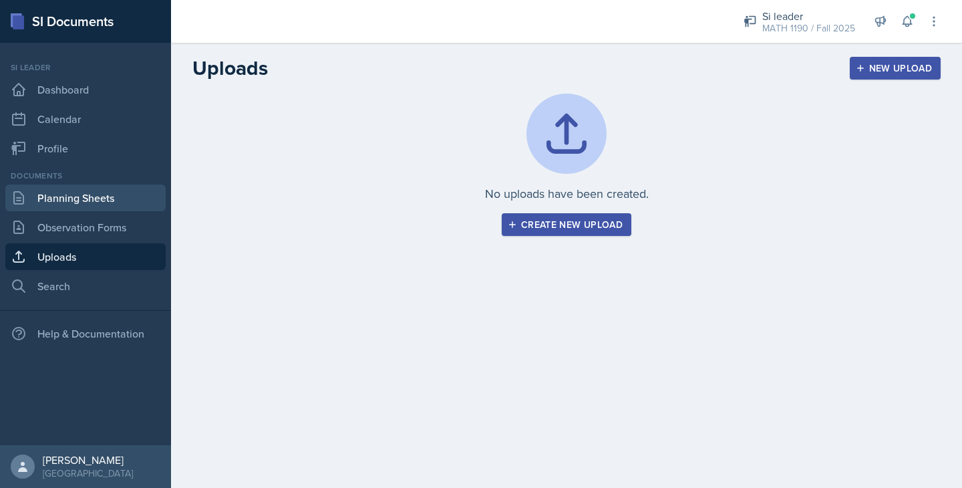
click at [68, 206] on link "Planning Sheets" at bounding box center [85, 197] width 160 height 27
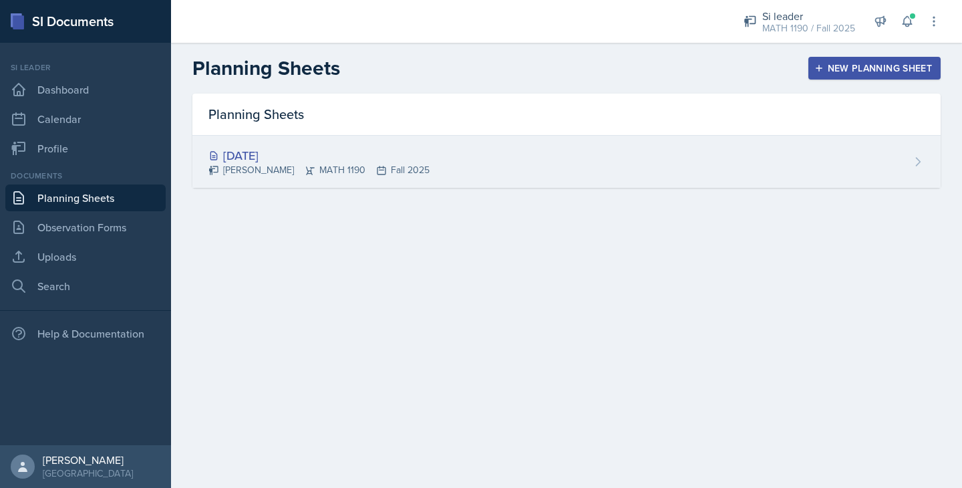
click at [306, 152] on div "[DATE]" at bounding box center [318, 155] width 221 height 18
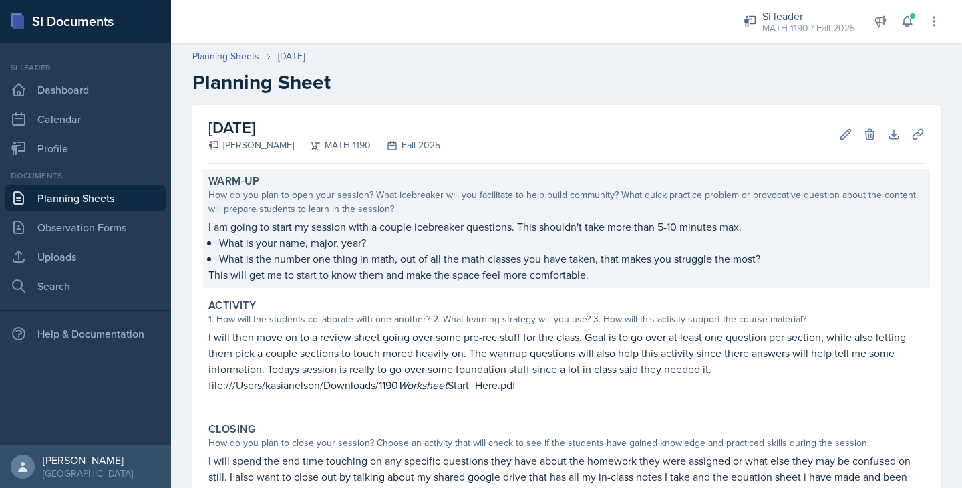
scroll to position [148, 0]
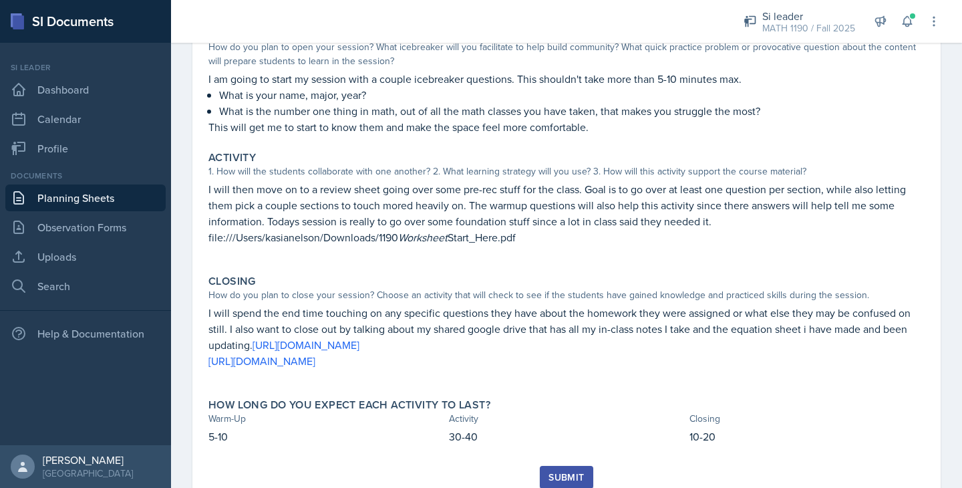
drag, startPoint x: 532, startPoint y: 365, endPoint x: 172, endPoint y: 307, distance: 364.7
click at [172, 307] on div "[DATE] [PERSON_NAME] MATH 1190 Fall 2025 Edit Delete Download Uploads Autosavin…" at bounding box center [566, 246] width 791 height 579
copy div "I will spend the end time touching on any specific questions they have about th…"
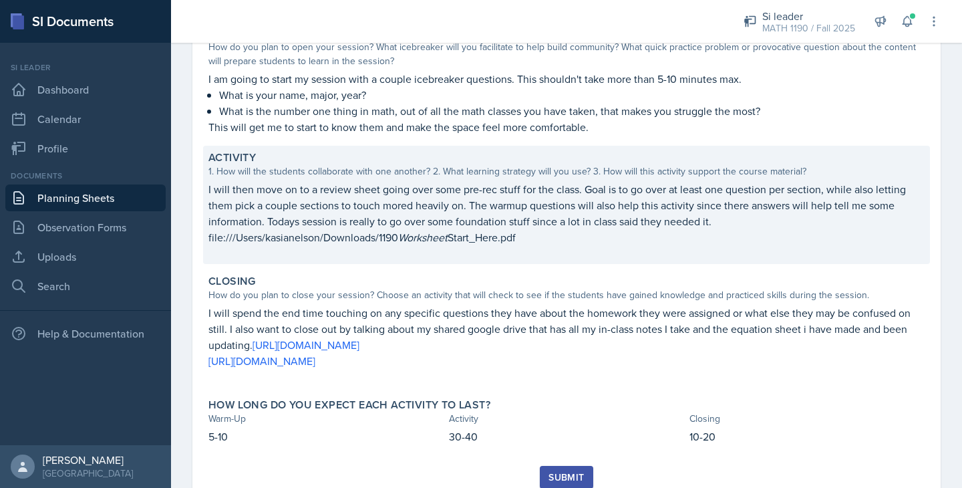
click at [376, 194] on p "I will then move on to a review sheet going over some pre-rec stuff for the cla…" at bounding box center [566, 213] width 716 height 64
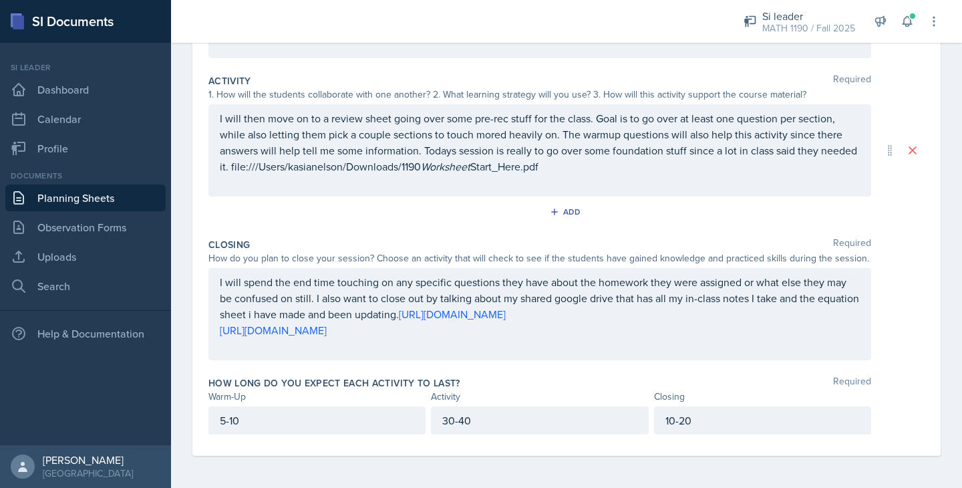
click at [488, 358] on div "I will spend the end time touching on any specific questions they have about th…" at bounding box center [539, 314] width 662 height 92
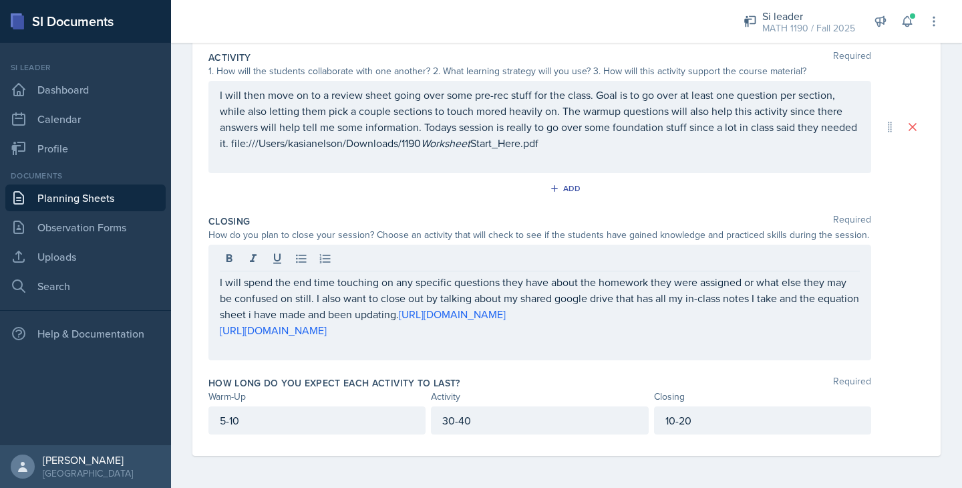
click at [496, 370] on div "Closing Required How do you plan to close your session? Choose an activity that…" at bounding box center [566, 290] width 716 height 162
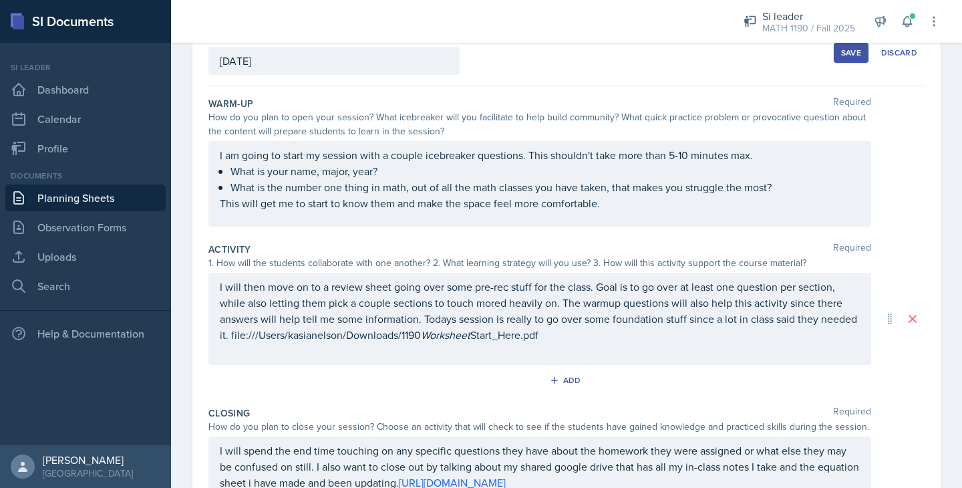
scroll to position [0, 0]
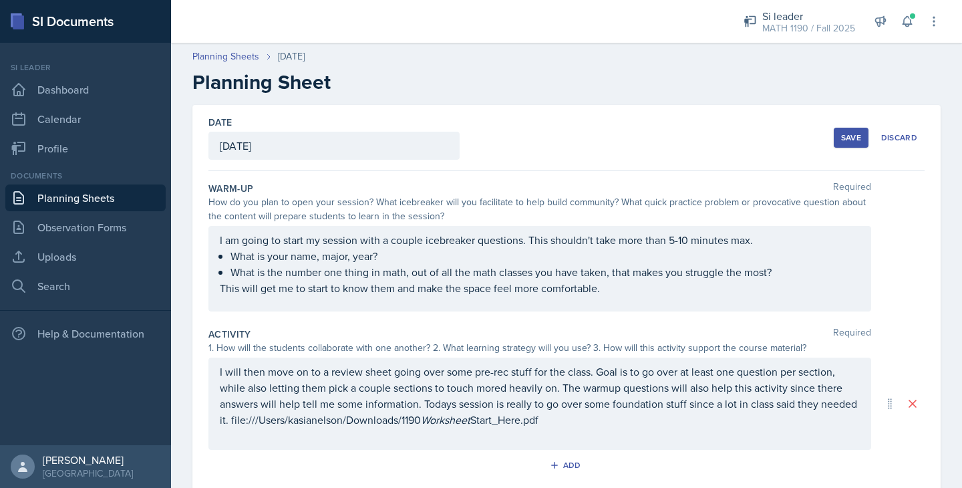
click at [844, 136] on div "Save" at bounding box center [851, 137] width 20 height 11
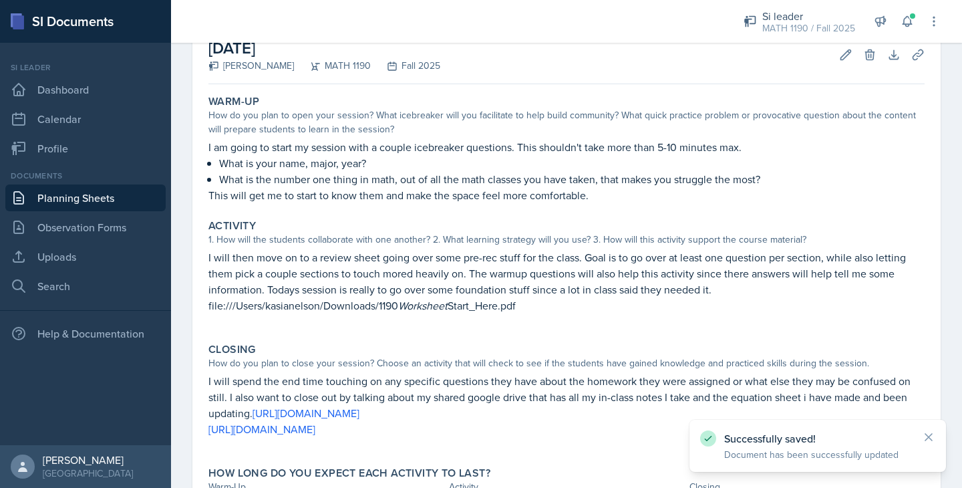
scroll to position [196, 0]
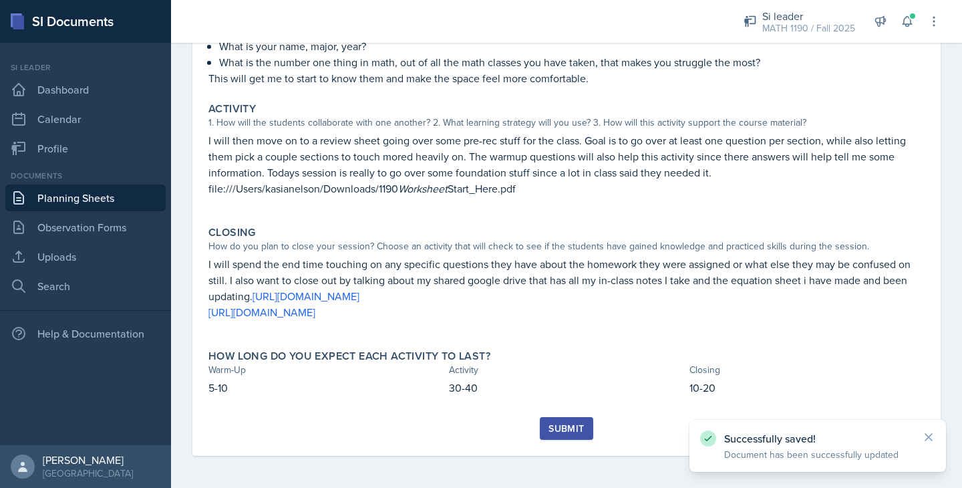
click at [552, 427] on div "Submit" at bounding box center [565, 428] width 35 height 11
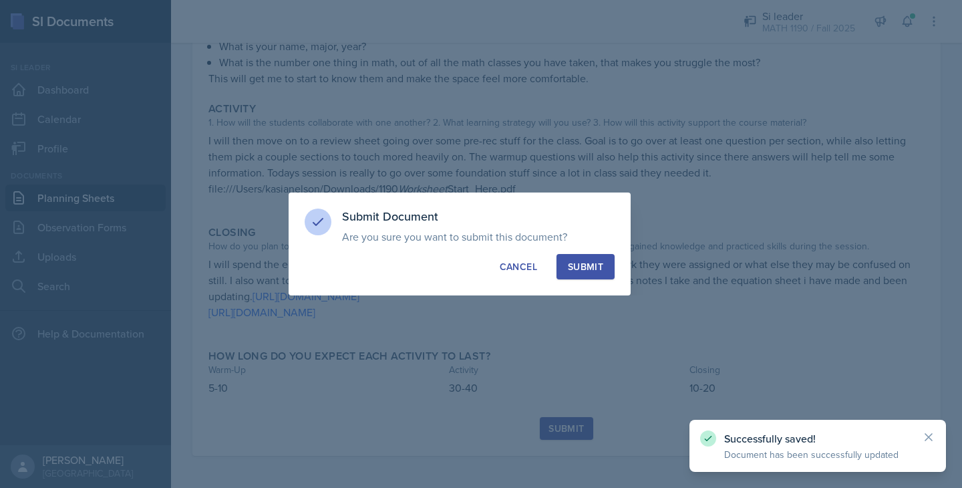
click at [585, 263] on div "Submit" at bounding box center [585, 266] width 35 height 13
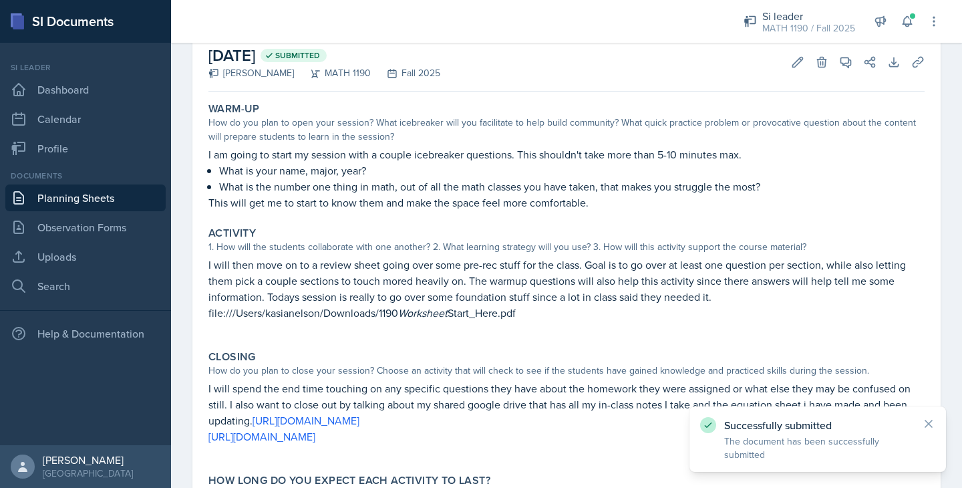
scroll to position [0, 0]
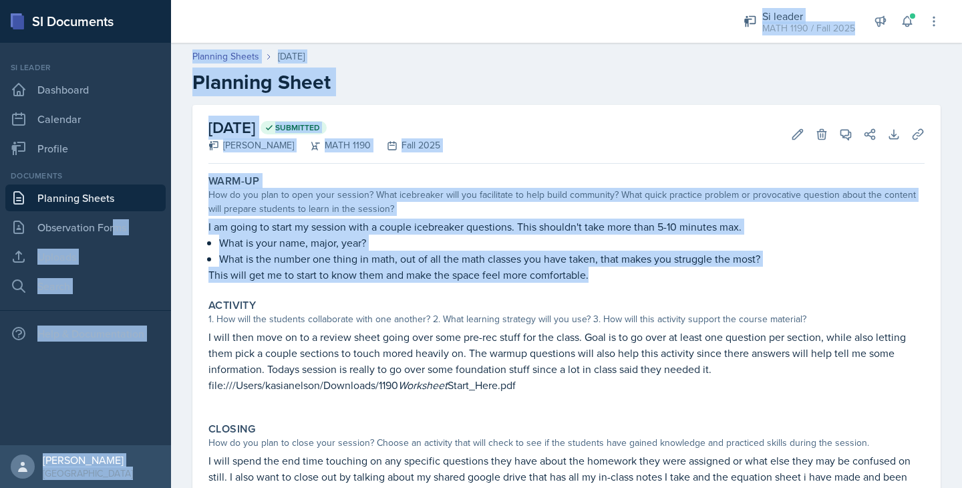
drag, startPoint x: 600, startPoint y: 274, endPoint x: 166, endPoint y: 226, distance: 436.7
click at [166, 226] on div "SI Documents Si leader Dashboard Calendar Profile Documents Planning Sheets Obs…" at bounding box center [481, 244] width 962 height 488
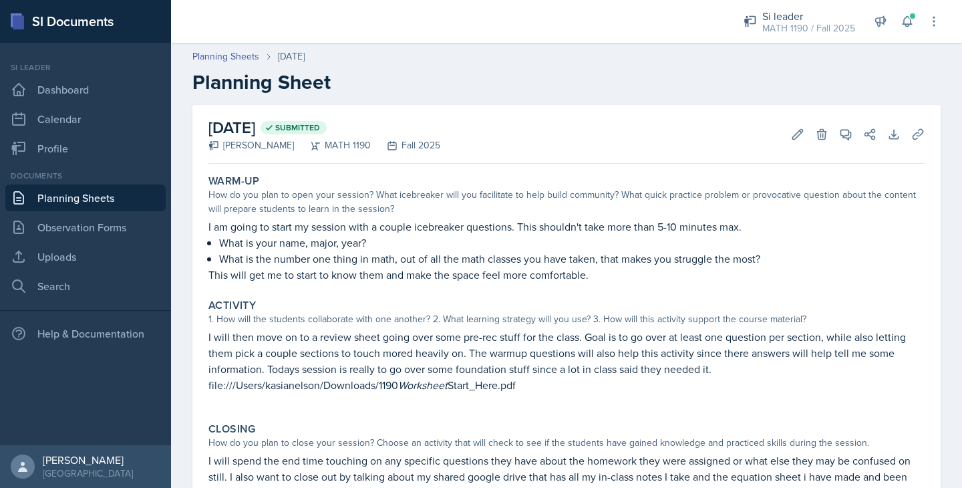
click at [256, 227] on p "I am going to start my session with a couple icebreaker questions. This shouldn…" at bounding box center [566, 226] width 716 height 16
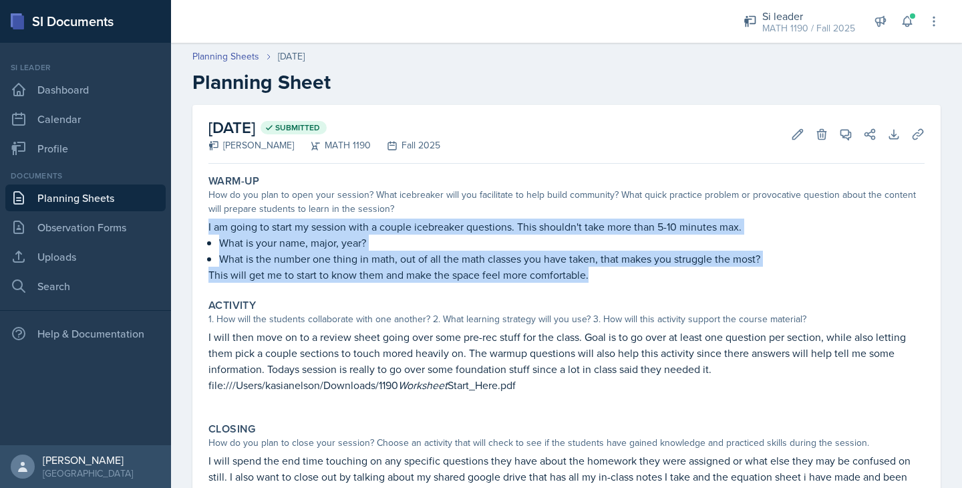
drag, startPoint x: 596, startPoint y: 274, endPoint x: 203, endPoint y: 226, distance: 396.4
click at [203, 226] on div "Warm-Up How do you plan to open your session? What icebreaker will you facilita…" at bounding box center [566, 228] width 727 height 119
copy div "I am going to start my session with a couple icebreaker questions. This shouldn…"
click at [71, 195] on link "Planning Sheets" at bounding box center [85, 197] width 160 height 27
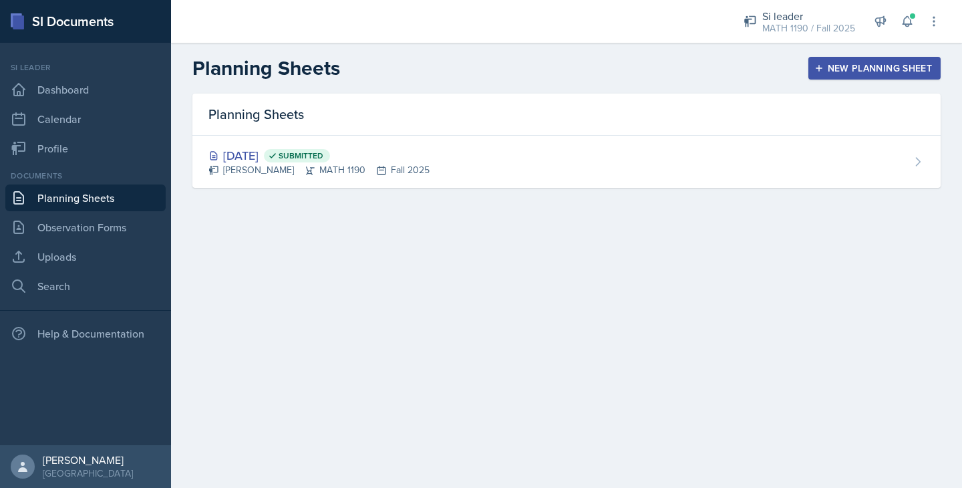
click at [868, 67] on div "New Planning Sheet" at bounding box center [874, 68] width 115 height 11
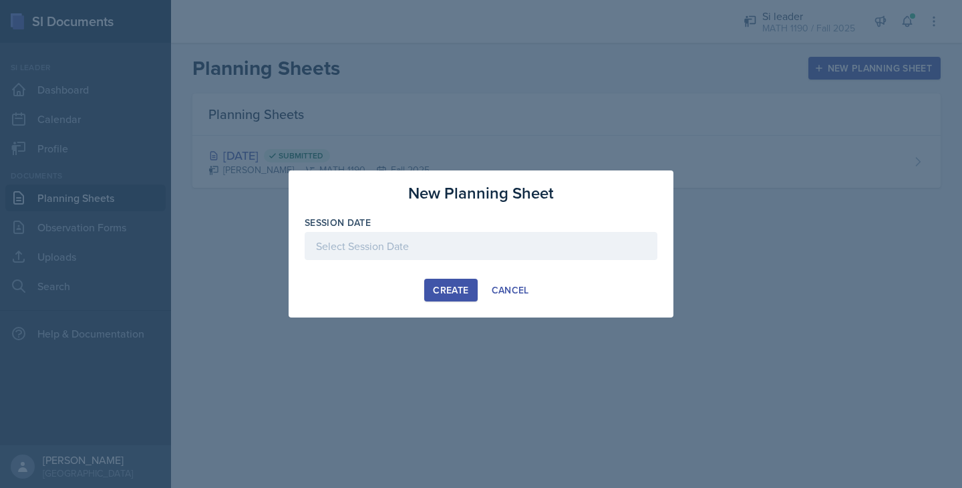
click at [401, 246] on div at bounding box center [481, 246] width 353 height 28
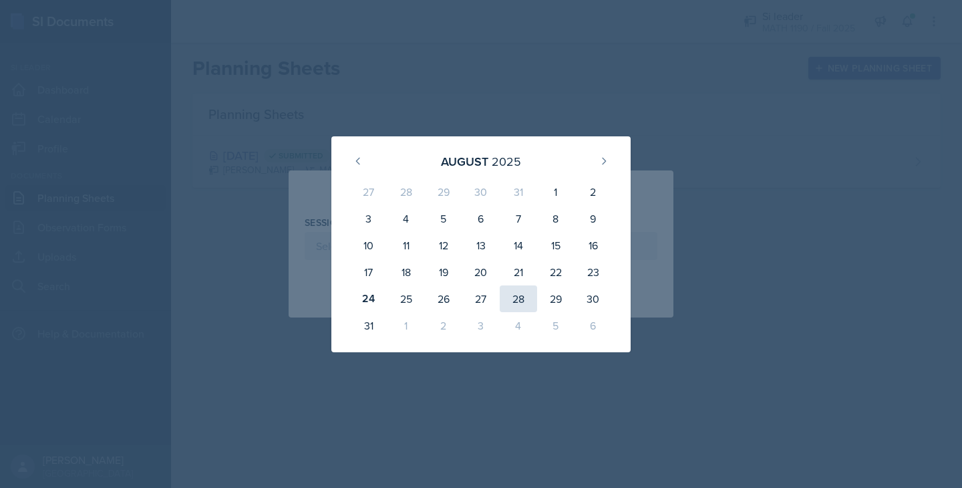
click at [518, 301] on div "28" at bounding box center [518, 298] width 37 height 27
type input "[DATE]"
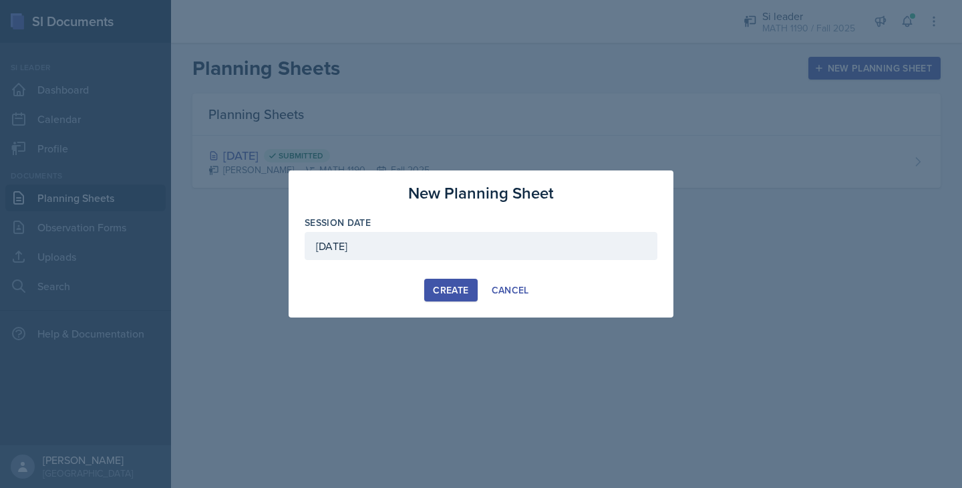
click at [446, 287] on div "Create" at bounding box center [450, 289] width 35 height 11
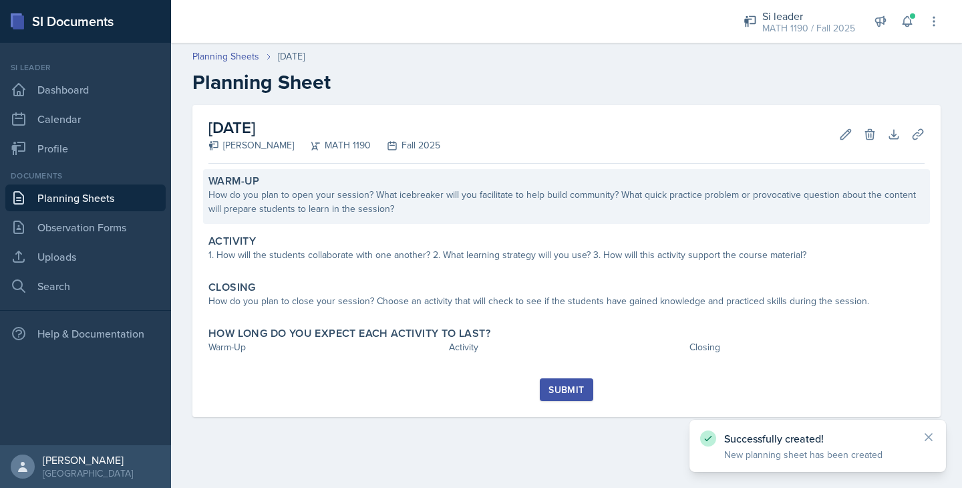
click at [360, 202] on div "How do you plan to open your session? What icebreaker will you facilitate to he…" at bounding box center [566, 202] width 716 height 28
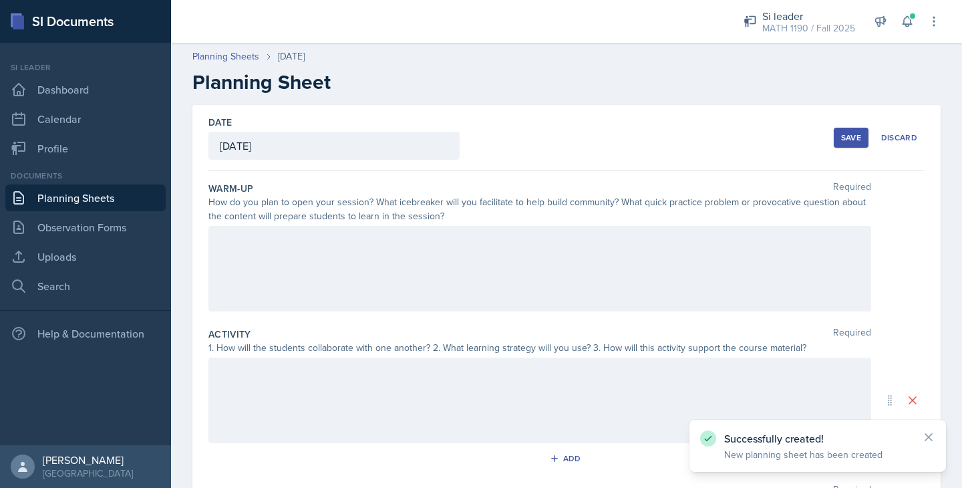
click at [311, 260] on div at bounding box center [539, 268] width 662 height 85
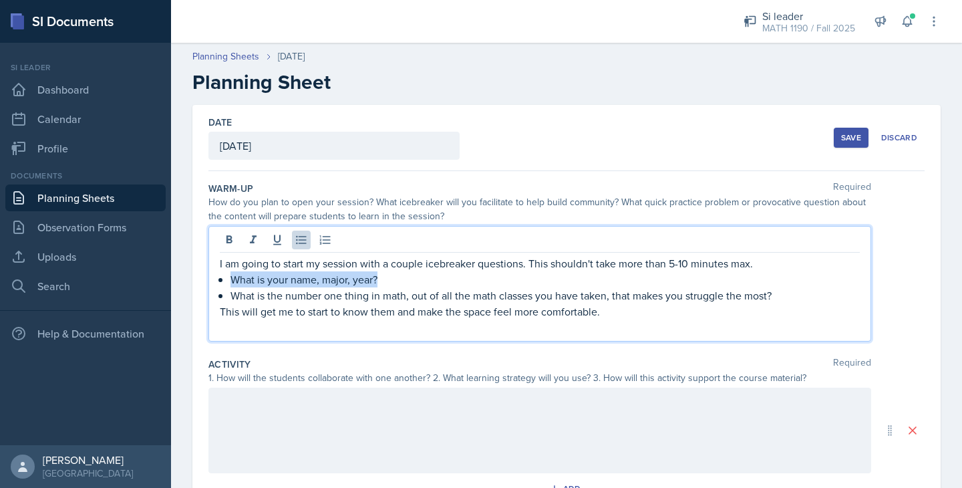
drag, startPoint x: 381, startPoint y: 279, endPoint x: 231, endPoint y: 279, distance: 150.3
click at [231, 279] on p "What is your name, major, year?" at bounding box center [544, 279] width 629 height 16
click at [246, 280] on p "What is your name, major, year?" at bounding box center [544, 279] width 629 height 16
click at [386, 275] on p "What is your name, major, year?" at bounding box center [544, 279] width 629 height 16
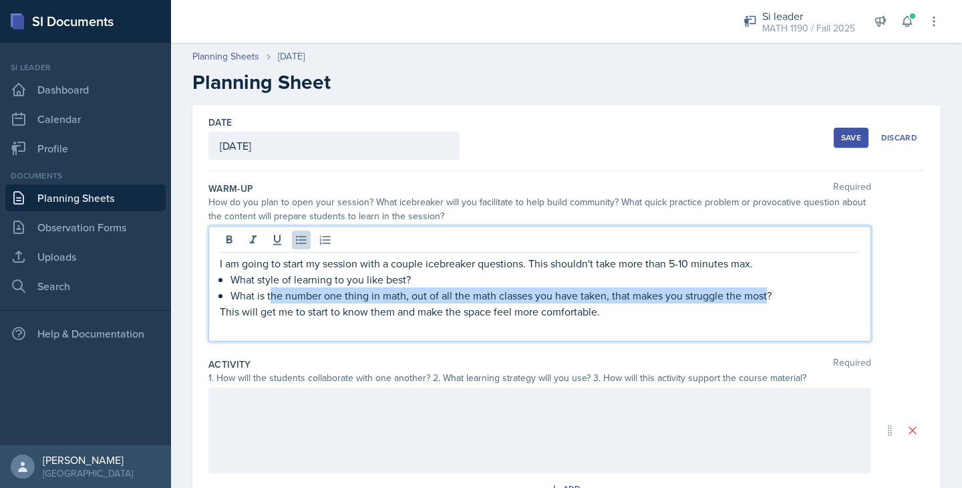
drag, startPoint x: 767, startPoint y: 293, endPoint x: 271, endPoint y: 293, distance: 496.2
click at [271, 293] on p "What is the number one thing in math, out of all the math classes you have take…" at bounding box center [544, 295] width 629 height 16
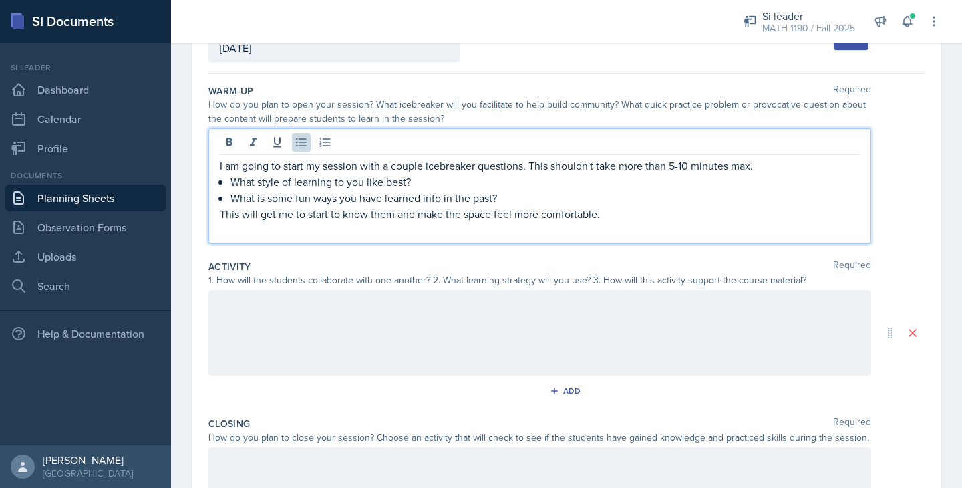
click at [301, 313] on div at bounding box center [539, 332] width 662 height 85
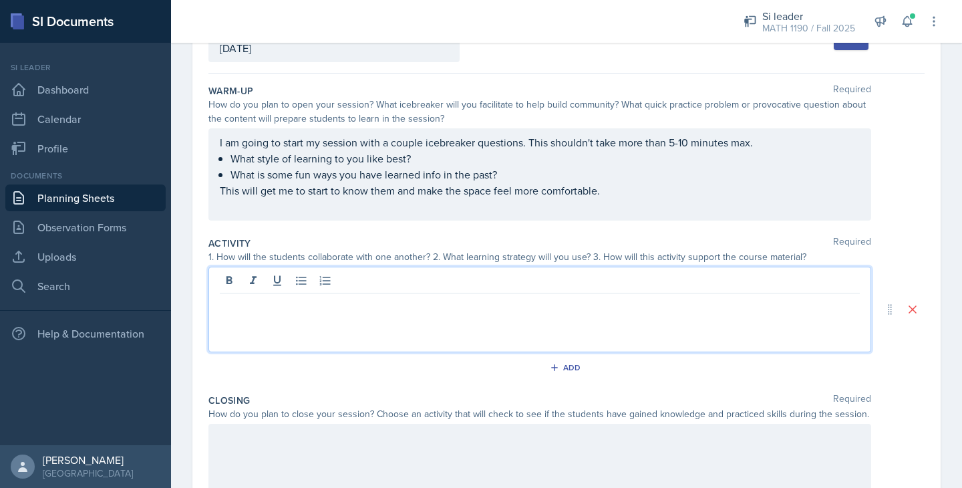
scroll to position [121, 0]
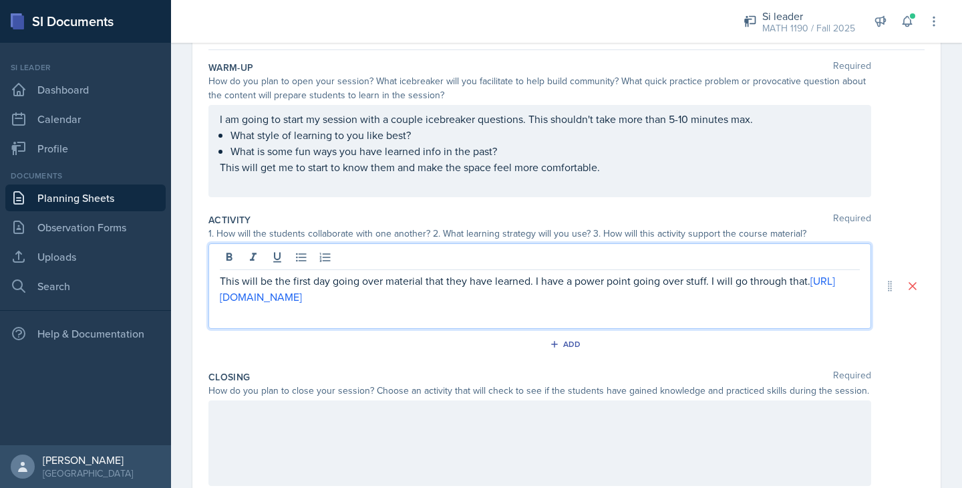
click at [240, 422] on div at bounding box center [539, 442] width 662 height 85
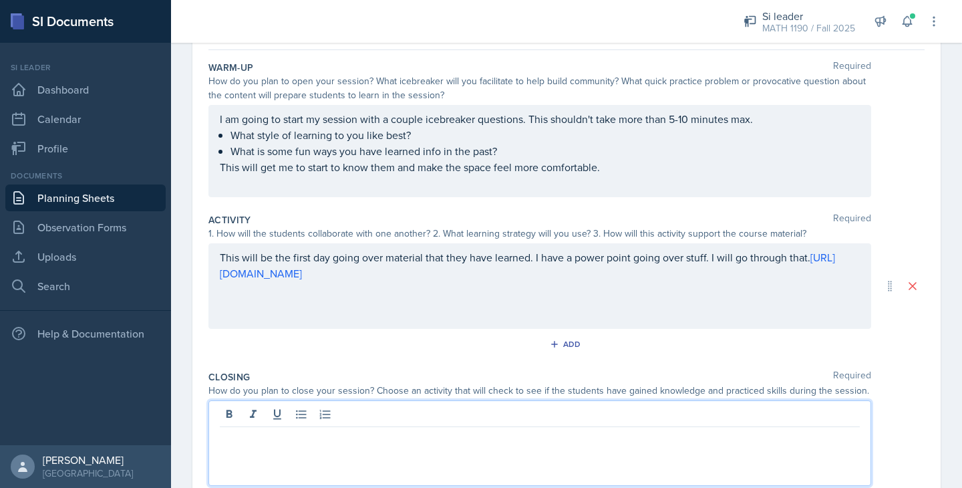
scroll to position [144, 0]
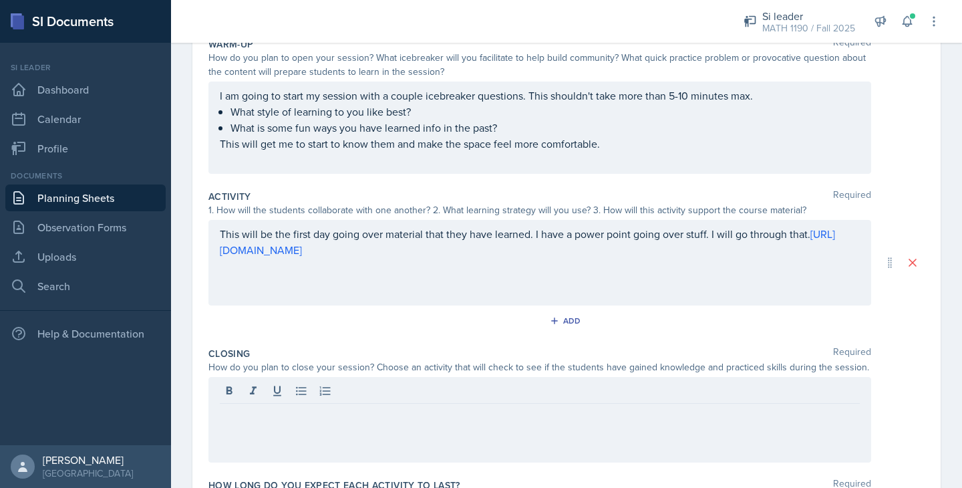
click at [276, 423] on div at bounding box center [539, 419] width 662 height 85
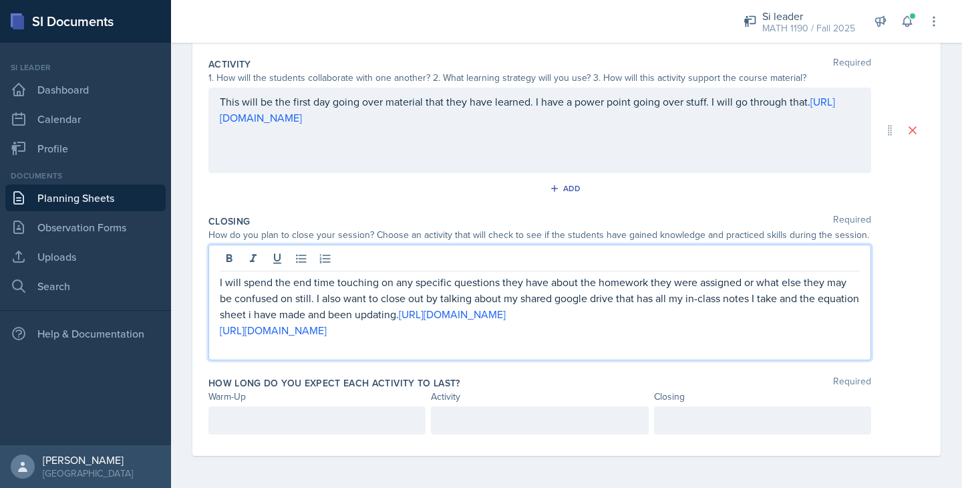
click at [337, 416] on p at bounding box center [317, 420] width 194 height 16
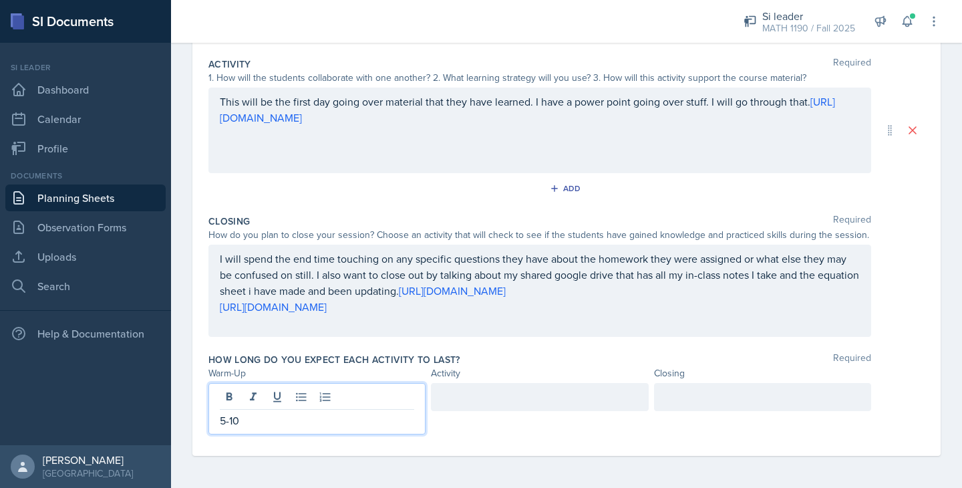
click at [463, 387] on div at bounding box center [539, 397] width 217 height 28
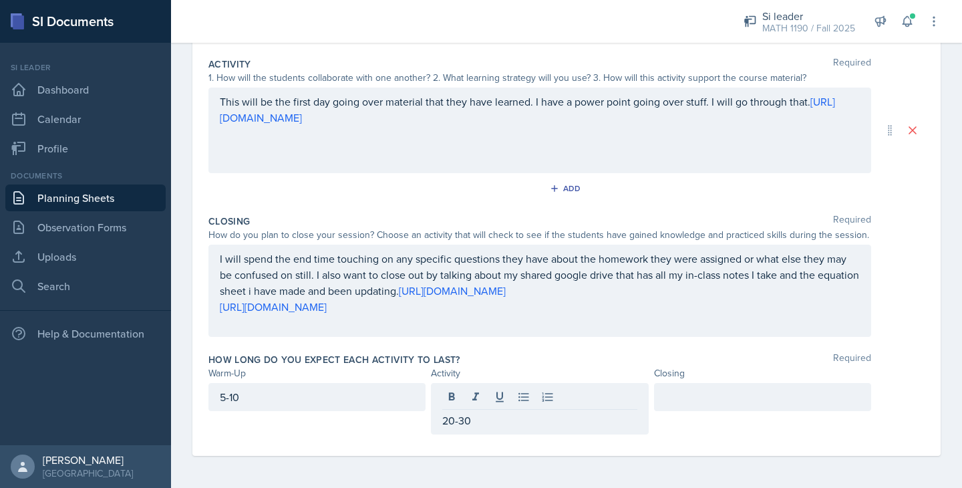
click at [697, 405] on div at bounding box center [762, 397] width 217 height 28
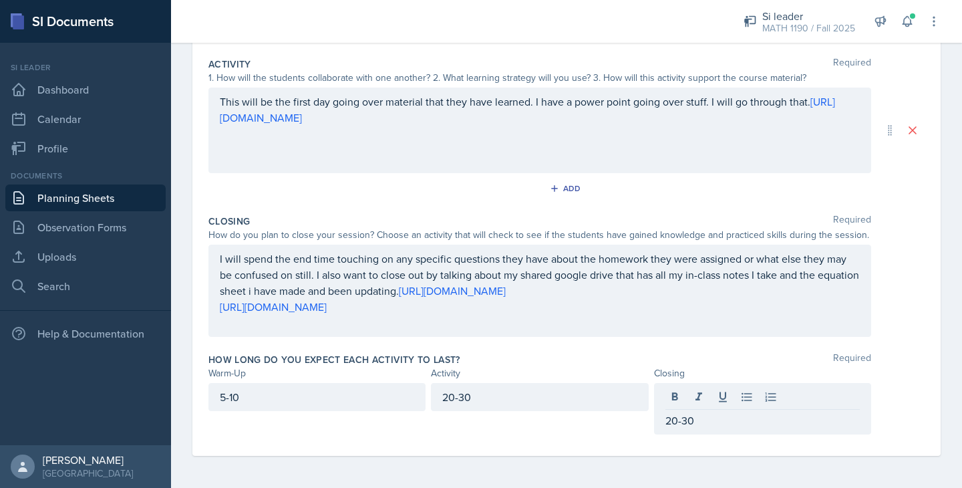
click at [550, 428] on div "20-30" at bounding box center [539, 408] width 217 height 51
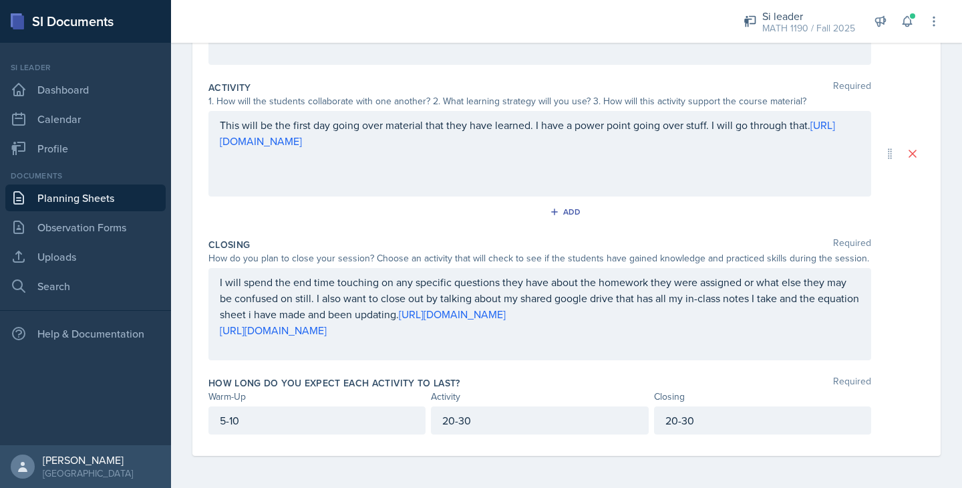
scroll to position [0, 0]
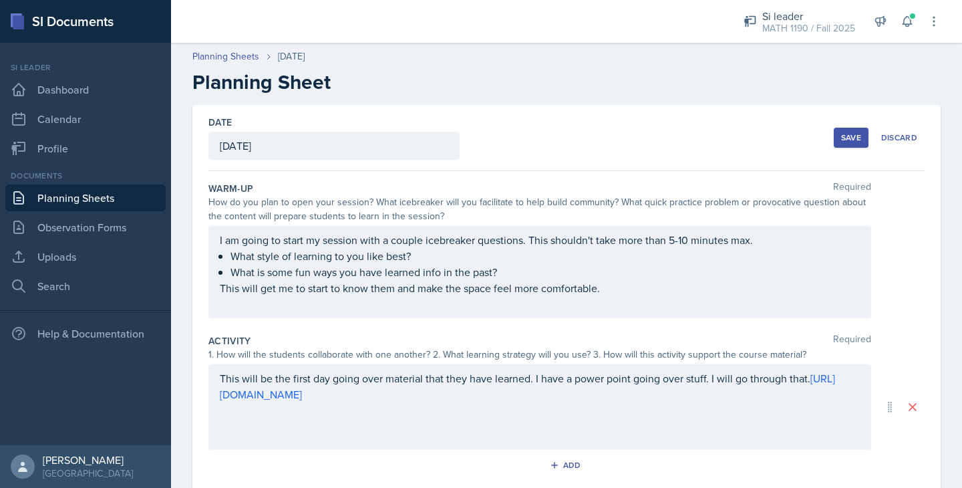
click at [865, 137] on button "Save" at bounding box center [850, 138] width 35 height 20
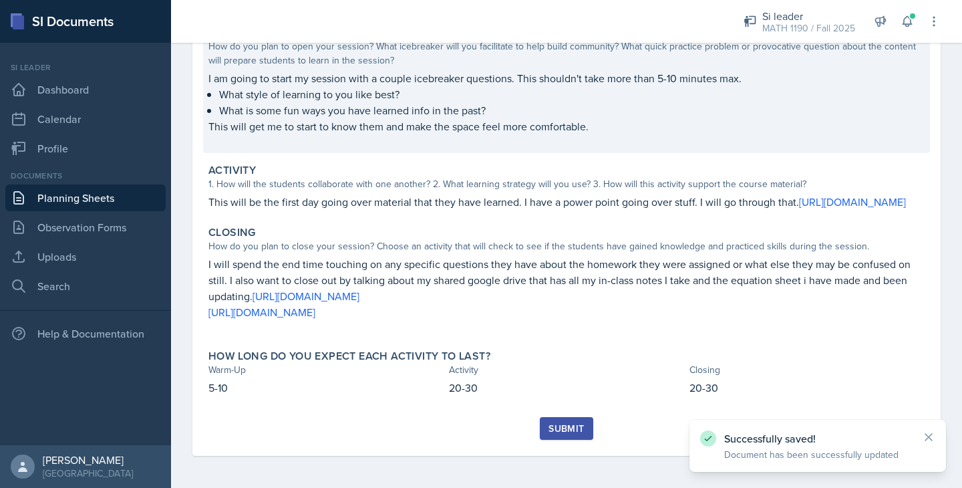
scroll to position [164, 0]
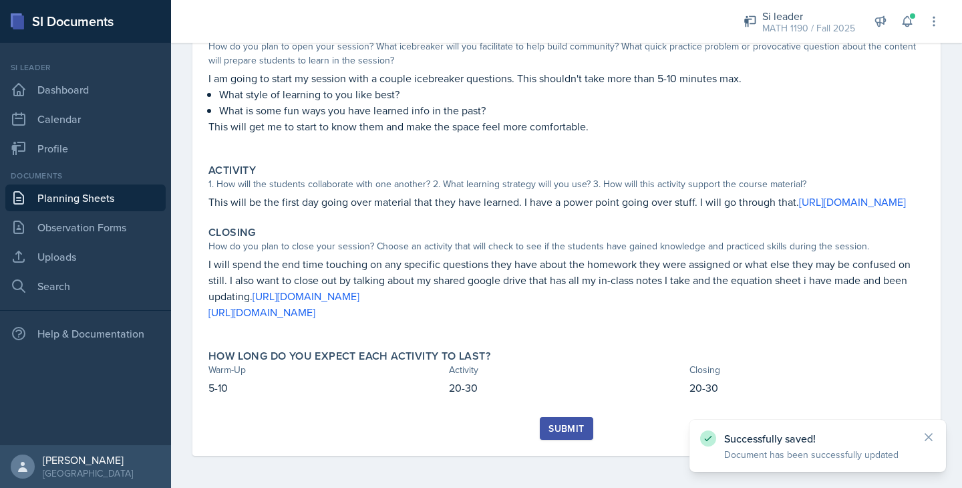
click at [563, 428] on div "Submit" at bounding box center [565, 428] width 35 height 11
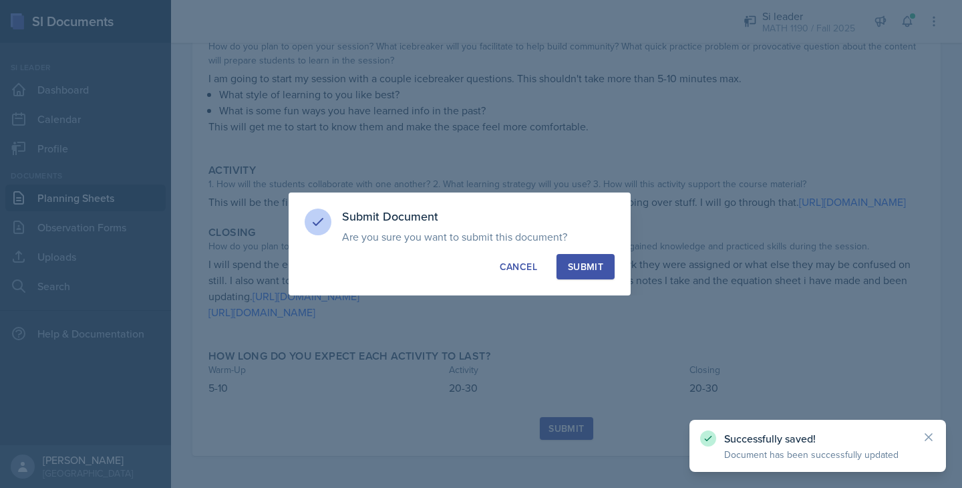
click at [575, 270] on div "Submit" at bounding box center [585, 266] width 35 height 13
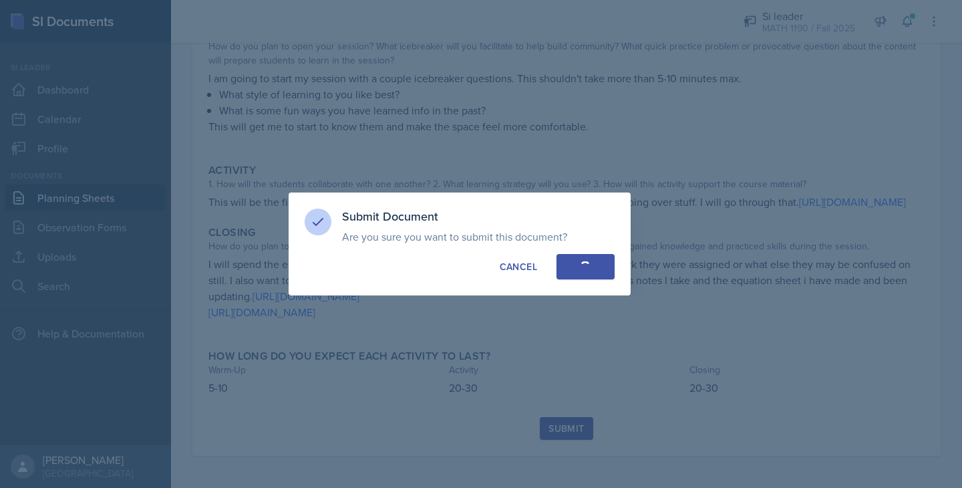
scroll to position [126, 0]
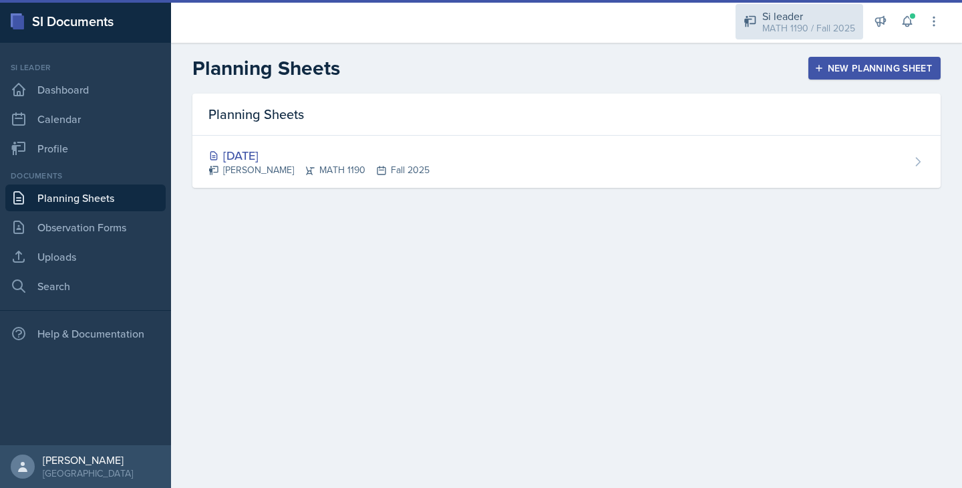
click at [788, 17] on div "Si leader" at bounding box center [808, 16] width 93 height 16
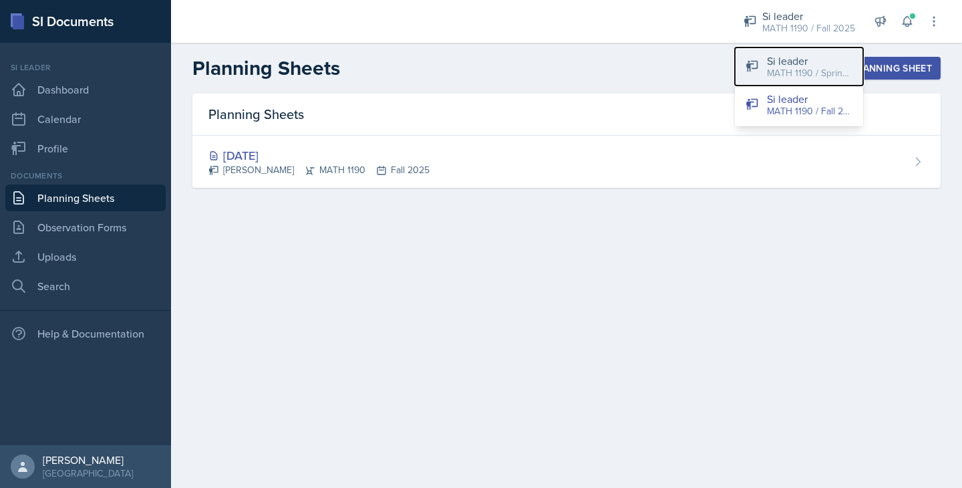
click at [792, 70] on div "MATH 1190 / Spring 2025" at bounding box center [809, 73] width 85 height 14
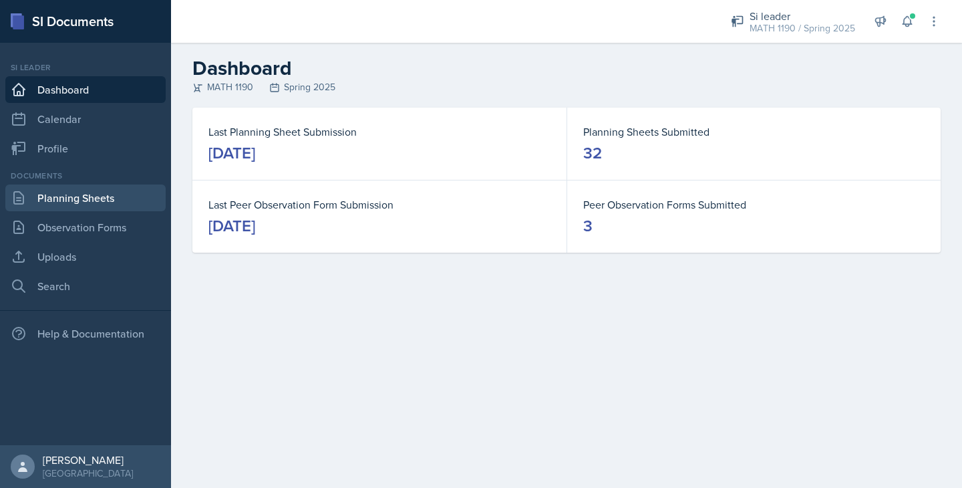
click at [94, 202] on link "Planning Sheets" at bounding box center [85, 197] width 160 height 27
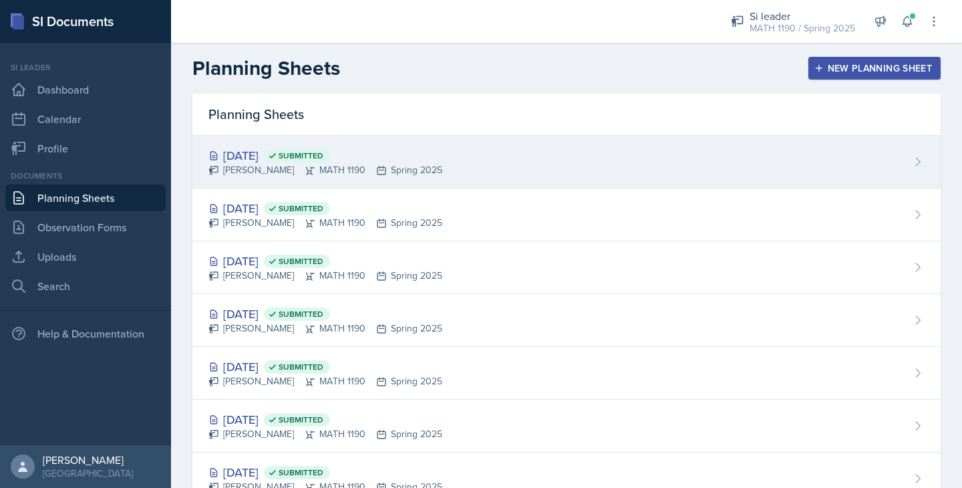
click at [272, 159] on div "Apr 24th, 2025 Submitted" at bounding box center [325, 155] width 234 height 18
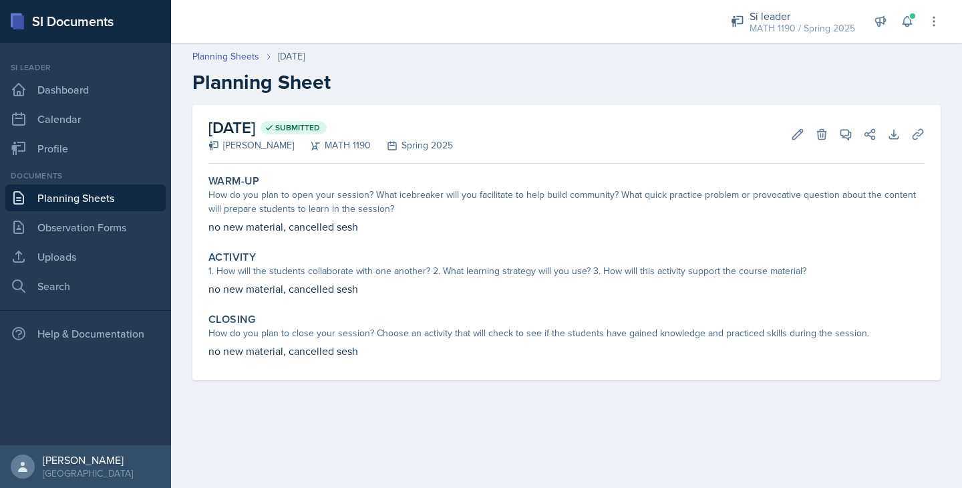
click at [95, 184] on link "Planning Sheets" at bounding box center [85, 197] width 160 height 27
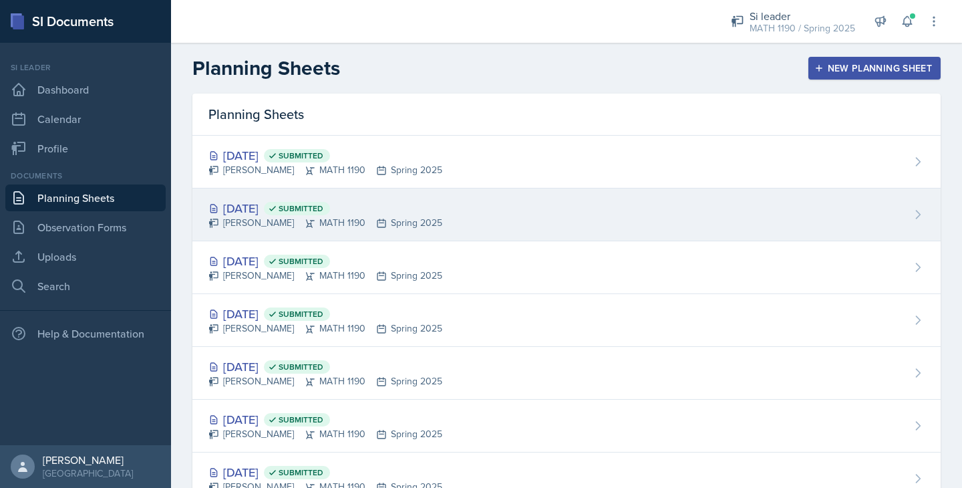
click at [266, 204] on div "Apr 22nd, 2025 Submitted" at bounding box center [325, 208] width 234 height 18
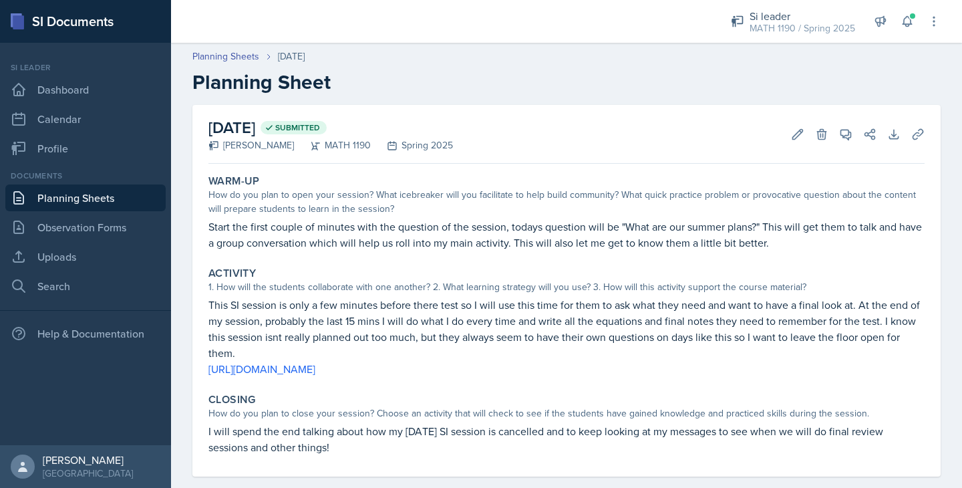
click at [78, 204] on link "Planning Sheets" at bounding box center [85, 197] width 160 height 27
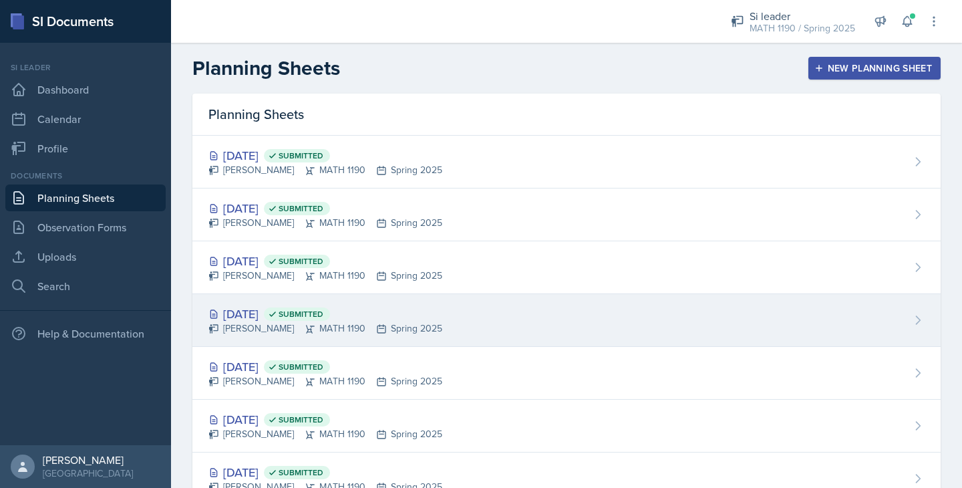
click at [270, 317] on div "Apr 17th, 2025 Submitted" at bounding box center [325, 314] width 234 height 18
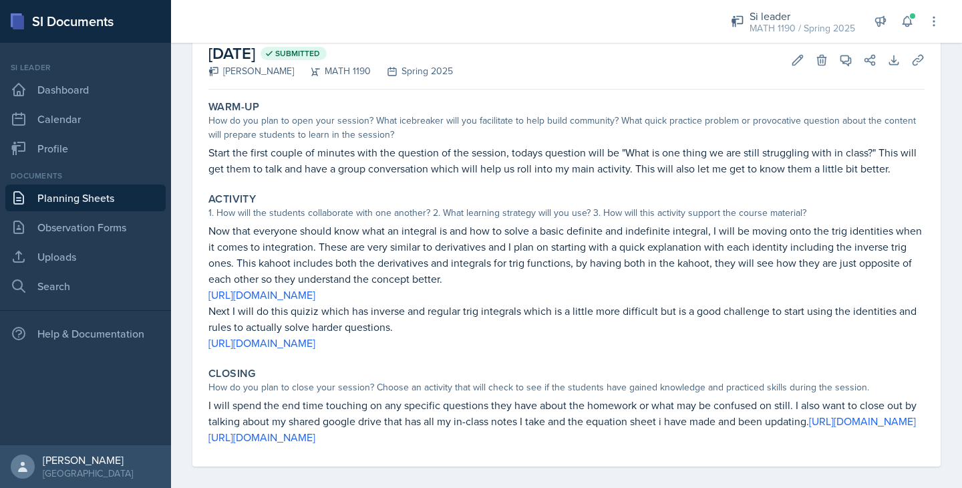
scroll to position [117, 0]
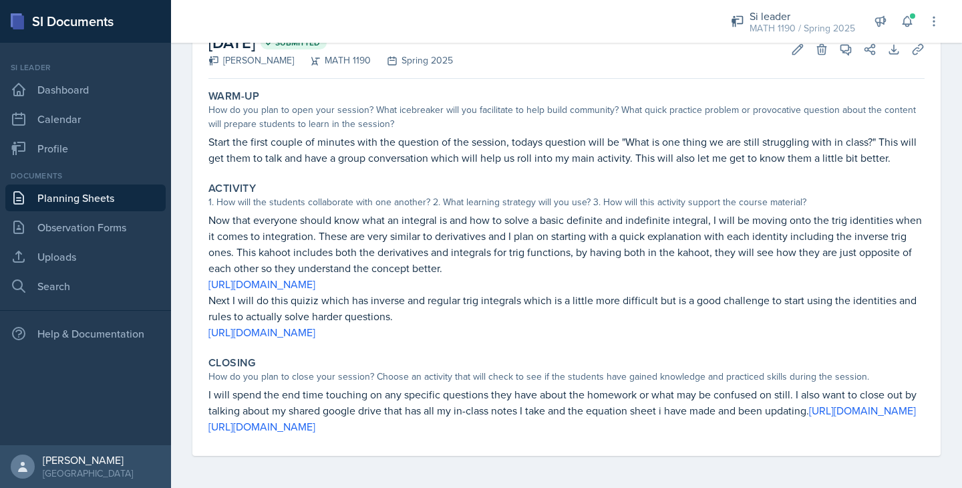
drag, startPoint x: 203, startPoint y: 376, endPoint x: 558, endPoint y: 431, distance: 358.8
click at [558, 431] on div "Closing How do you plan to close your session? Choose an activity that will che…" at bounding box center [566, 395] width 727 height 89
copy div "I will spend the end time touching on any specific questions they have about th…"
click at [72, 89] on link "Dashboard" at bounding box center [85, 89] width 160 height 27
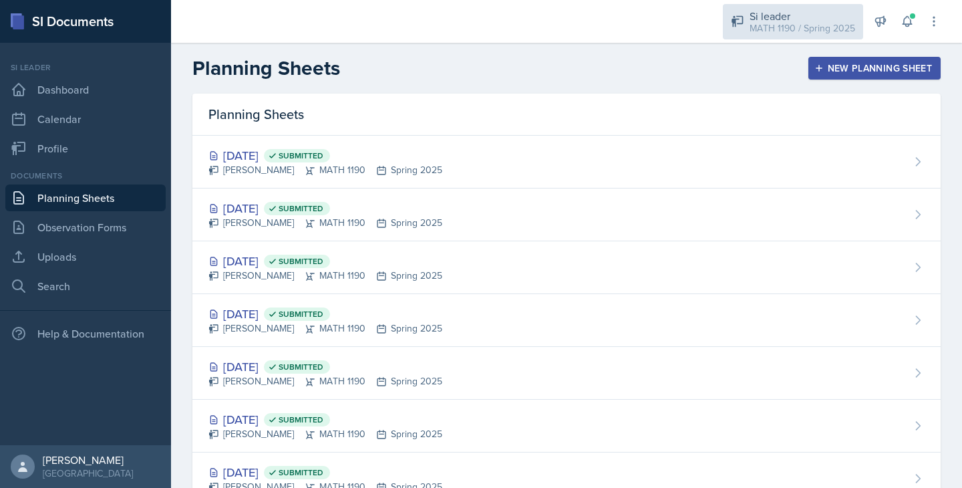
click at [787, 33] on div "MATH 1190 / Spring 2025" at bounding box center [802, 28] width 106 height 14
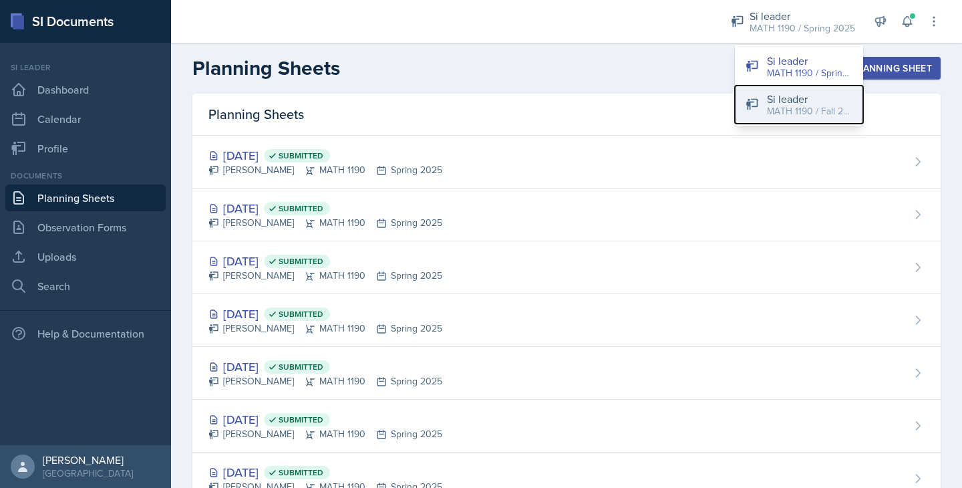
click at [777, 101] on div "Si leader" at bounding box center [809, 99] width 85 height 16
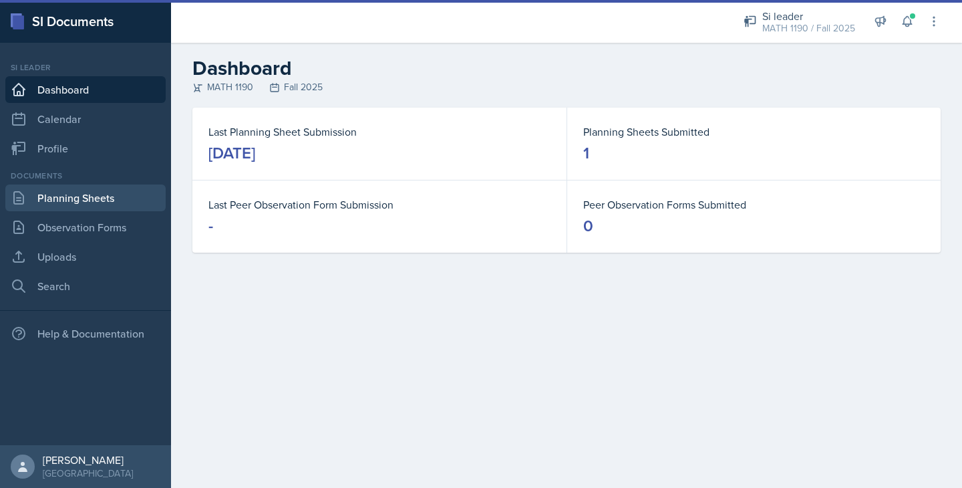
click at [75, 201] on link "Planning Sheets" at bounding box center [85, 197] width 160 height 27
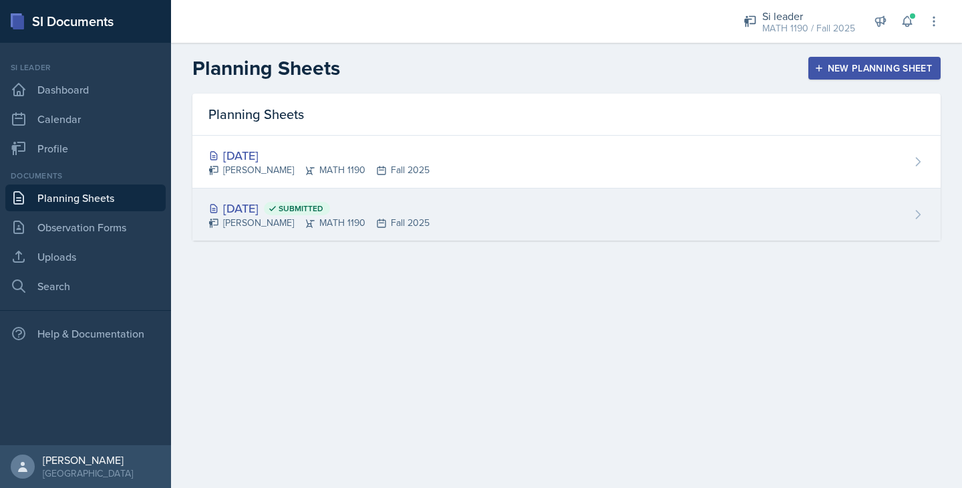
click at [272, 210] on div "Aug 26th, 2025 Submitted" at bounding box center [318, 208] width 221 height 18
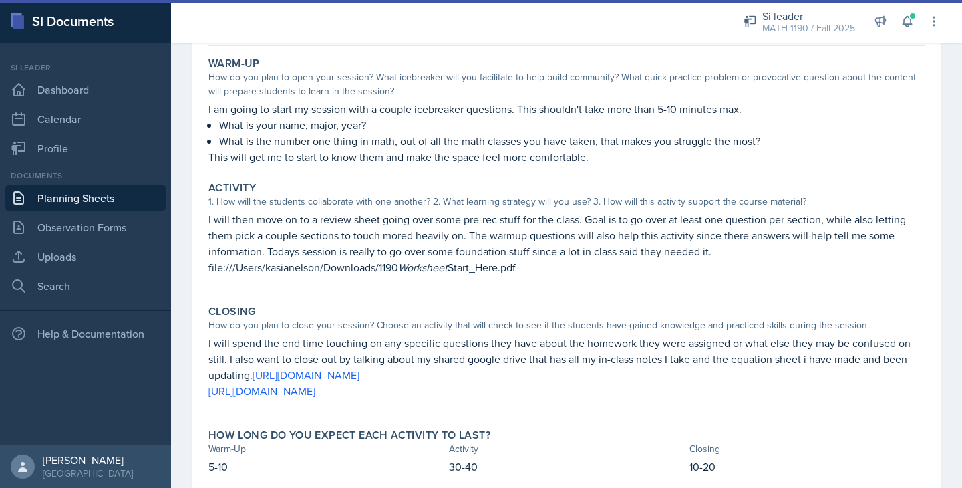
scroll to position [158, 0]
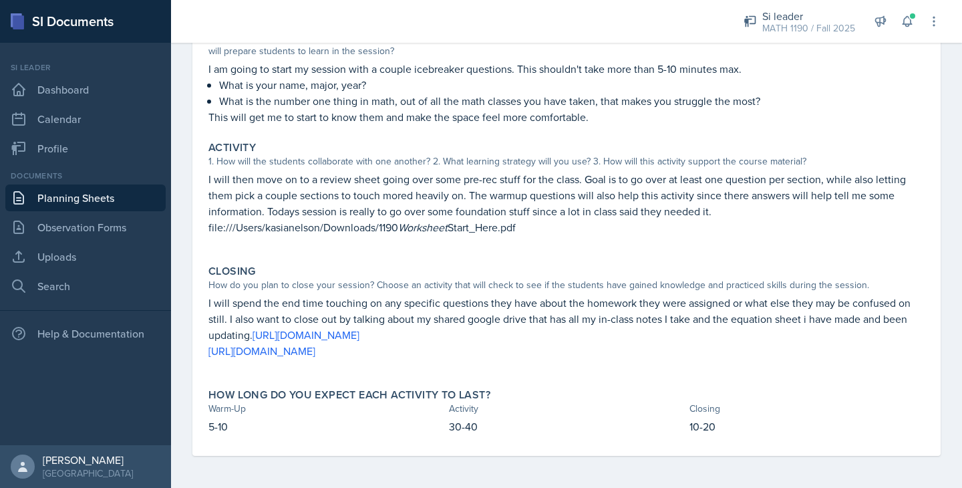
drag, startPoint x: 207, startPoint y: 301, endPoint x: 640, endPoint y: 353, distance: 435.8
click at [640, 353] on div "Closing How do you plan to close your session? Choose an activity that will che…" at bounding box center [566, 318] width 727 height 118
copy div "I will spend the end time touching on any specific questions they have about th…"
